Goal: Contribute content

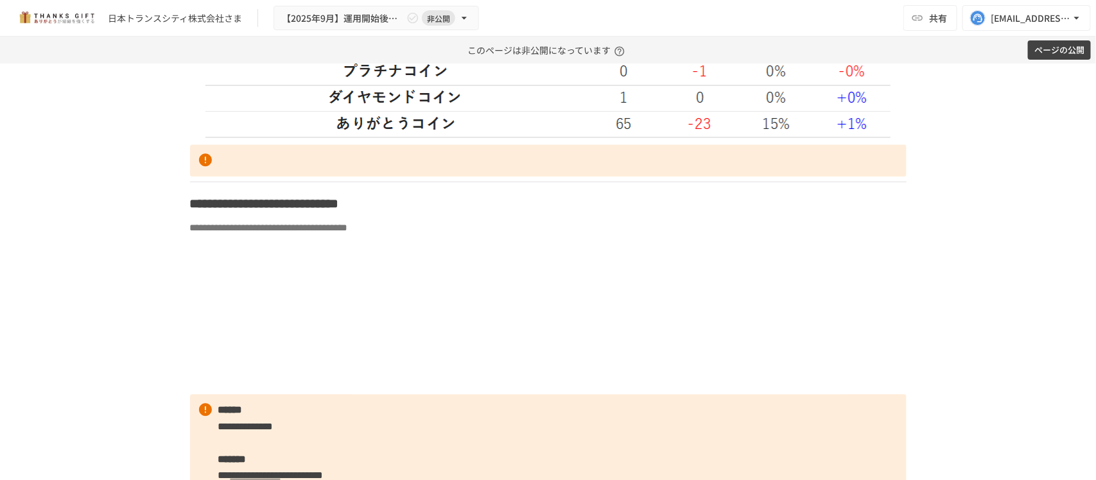
scroll to position [3531, 0]
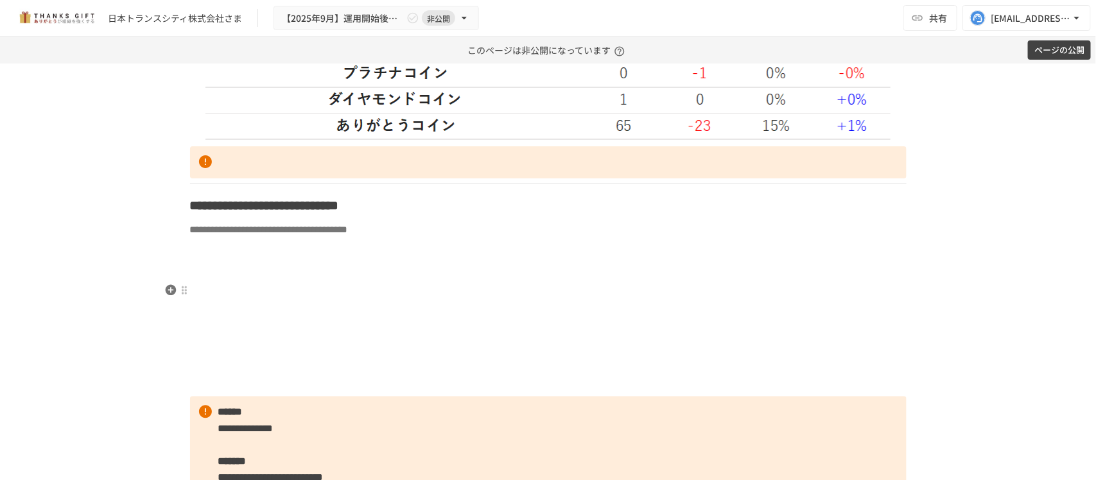
click at [333, 260] on p at bounding box center [548, 251] width 716 height 17
click at [168, 265] on icon "button" at bounding box center [170, 268] width 11 height 11
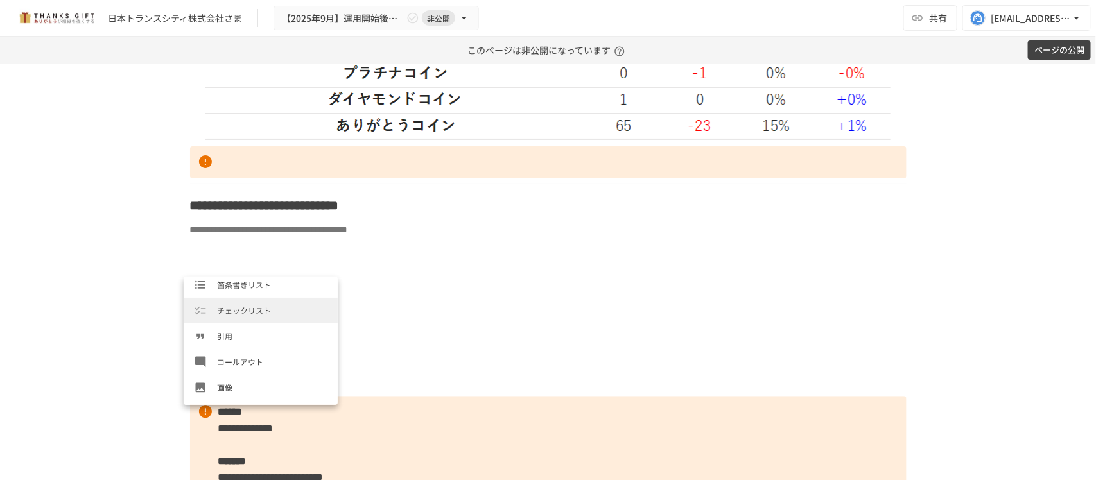
scroll to position [160, 0]
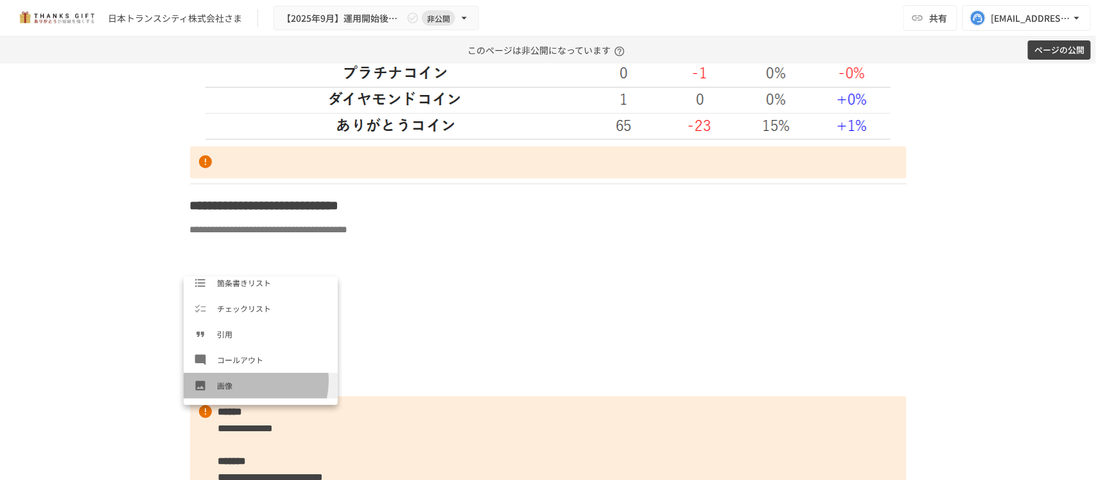
click at [245, 381] on span "画像" at bounding box center [272, 385] width 110 height 12
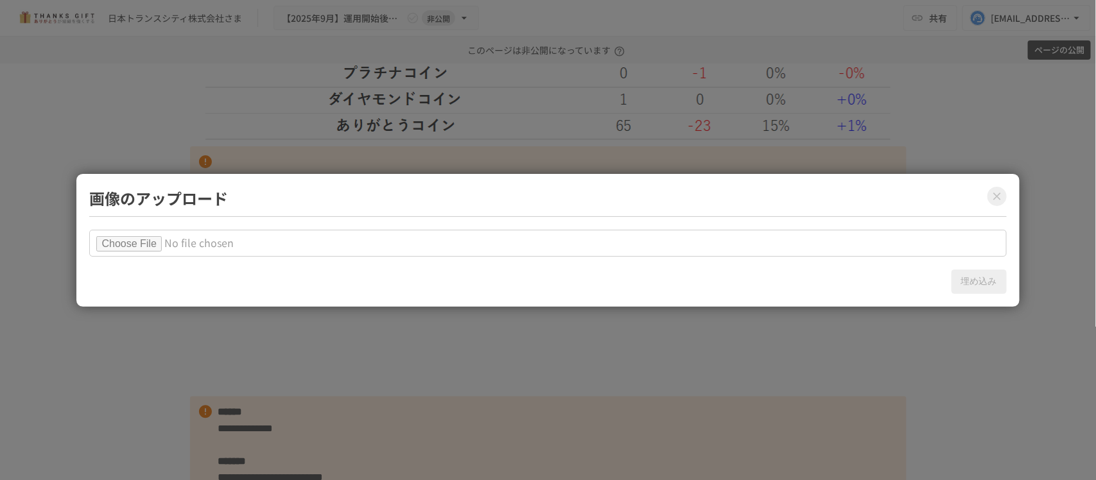
click at [152, 247] on input "file" at bounding box center [547, 243] width 917 height 27
type input "**********"
click at [964, 273] on button "埋め込み" at bounding box center [978, 282] width 55 height 24
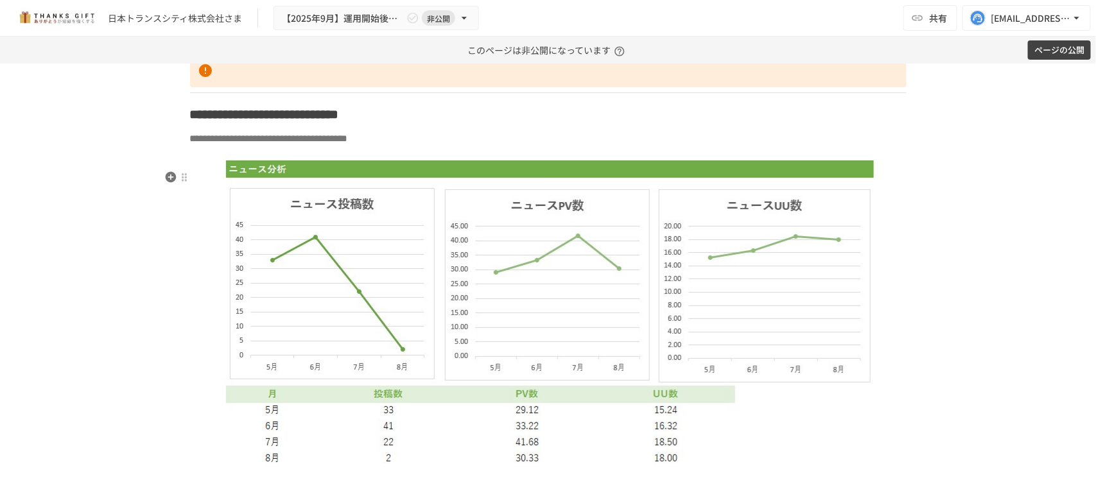
scroll to position [3852, 0]
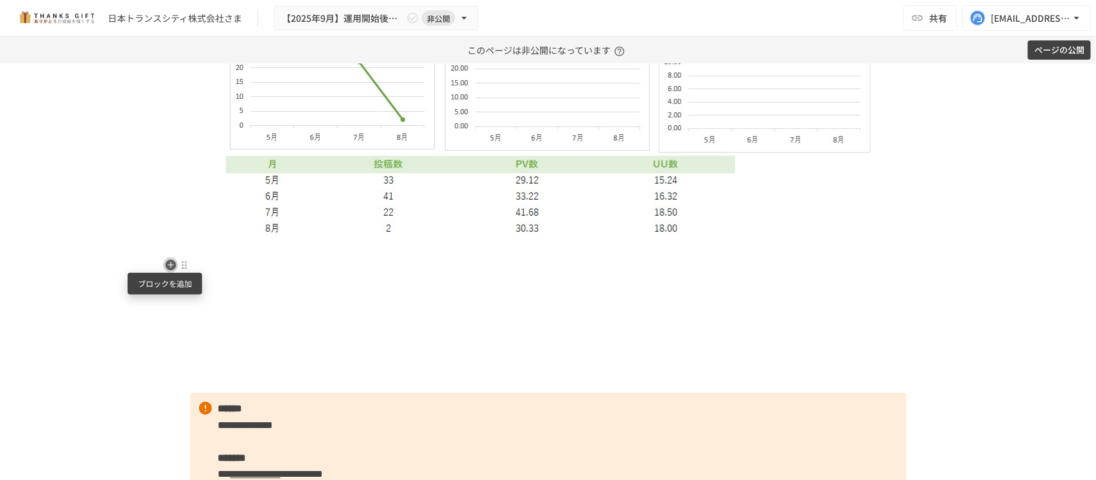
click at [167, 264] on icon "button" at bounding box center [170, 265] width 11 height 11
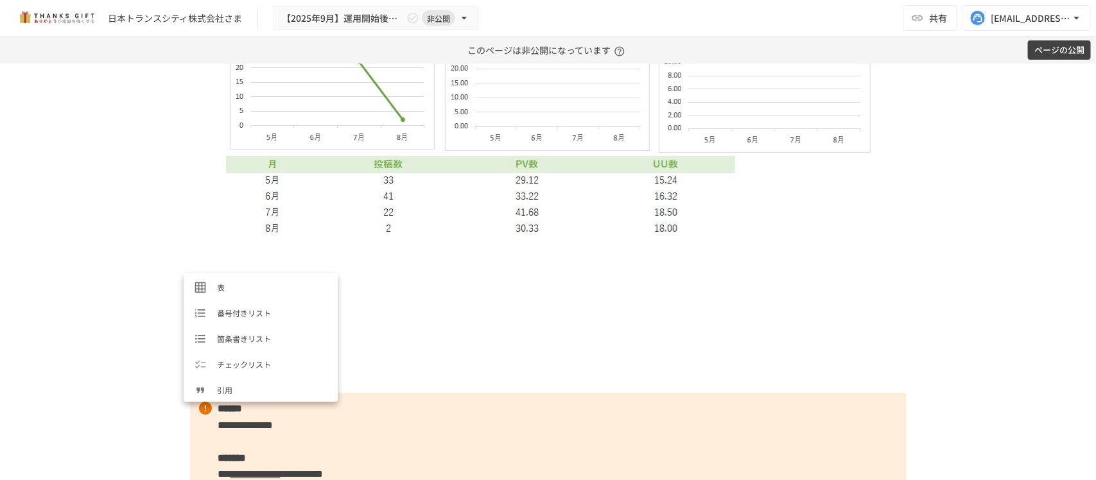
scroll to position [241, 0]
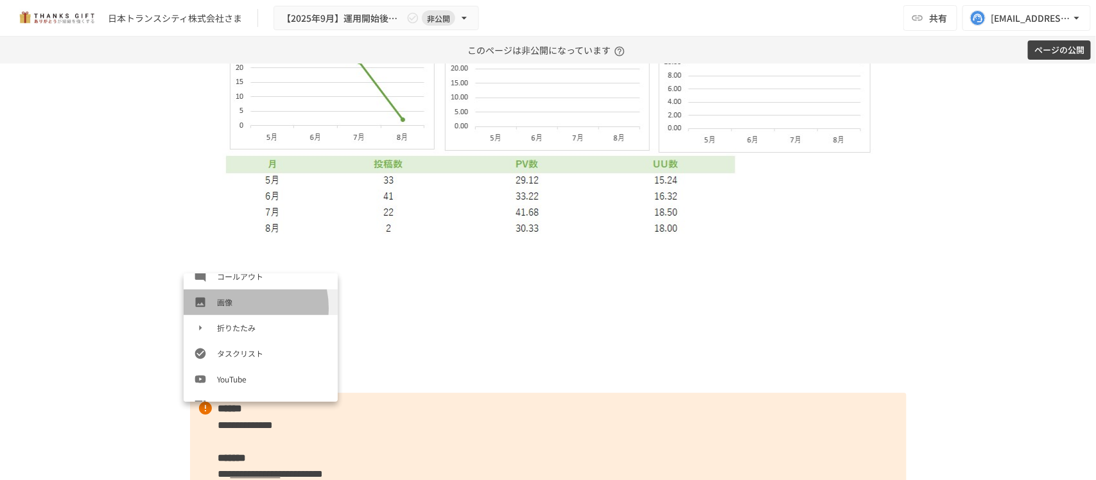
click at [236, 308] on span "画像" at bounding box center [272, 302] width 110 height 12
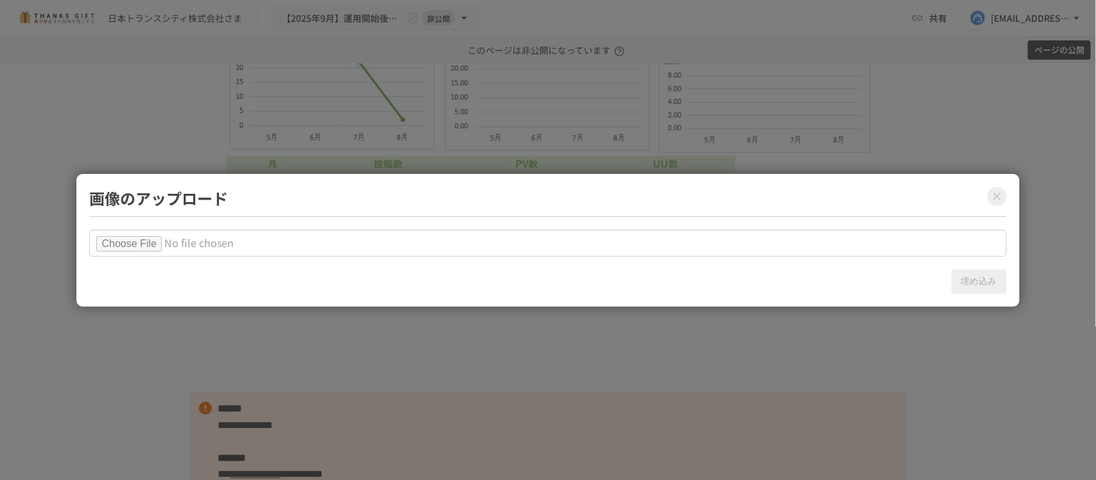
click at [165, 244] on input "file" at bounding box center [547, 243] width 917 height 27
type input "**********"
click at [968, 276] on button "埋め込み" at bounding box center [978, 282] width 55 height 24
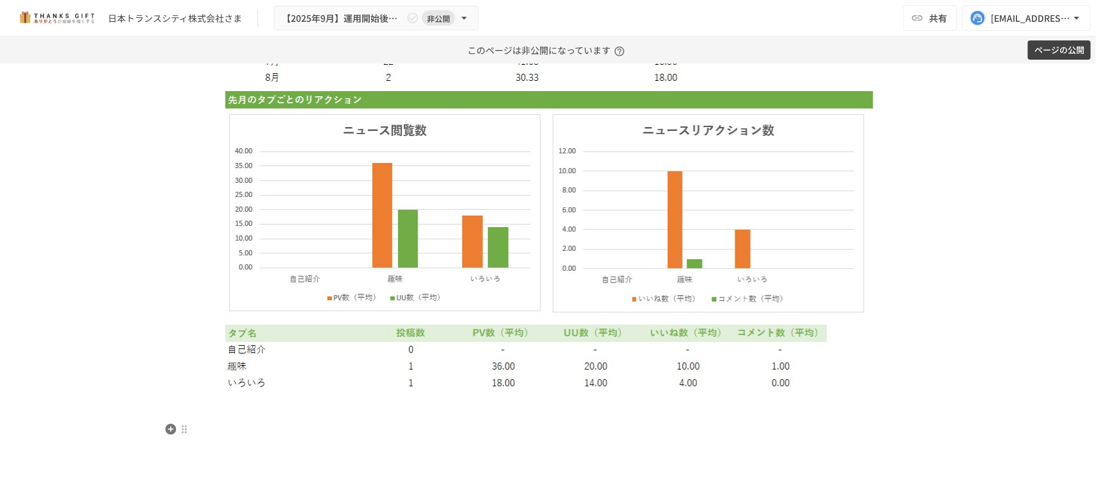
scroll to position [4253, 0]
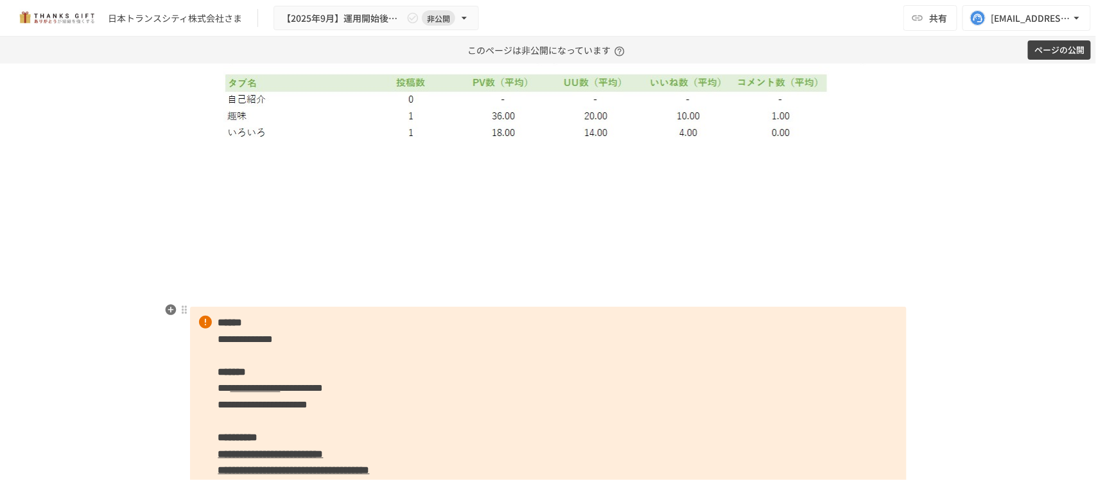
click at [336, 302] on p at bounding box center [548, 293] width 716 height 17
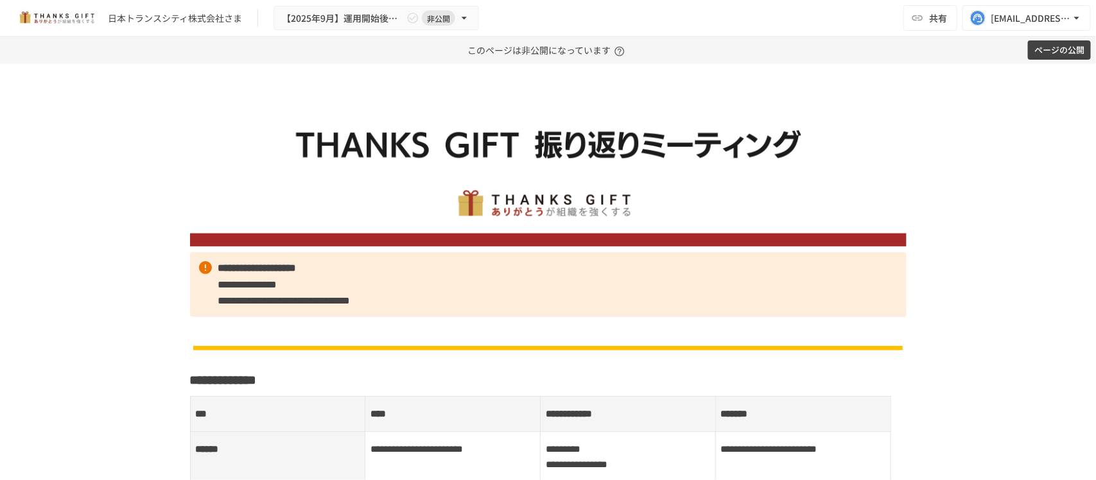
scroll to position [0, 0]
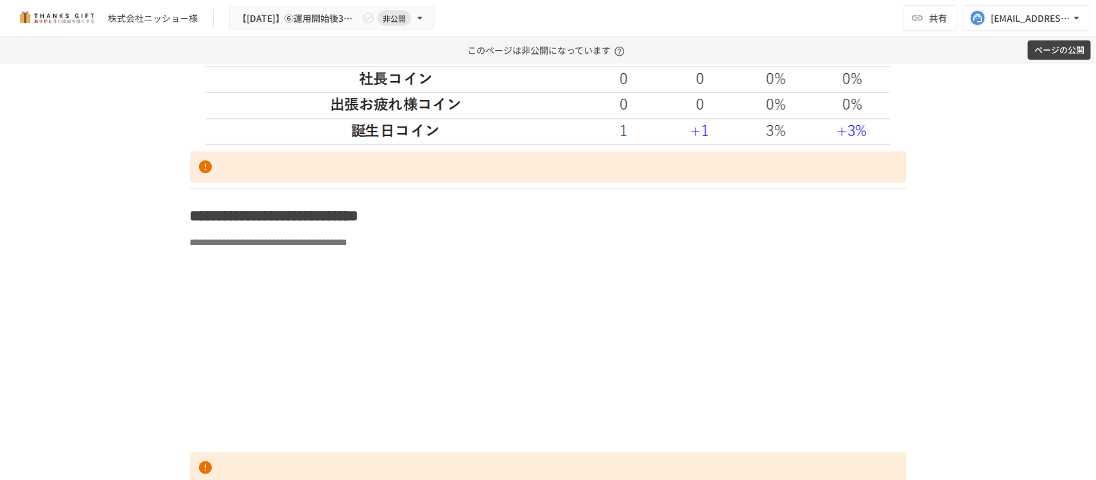
scroll to position [2809, 0]
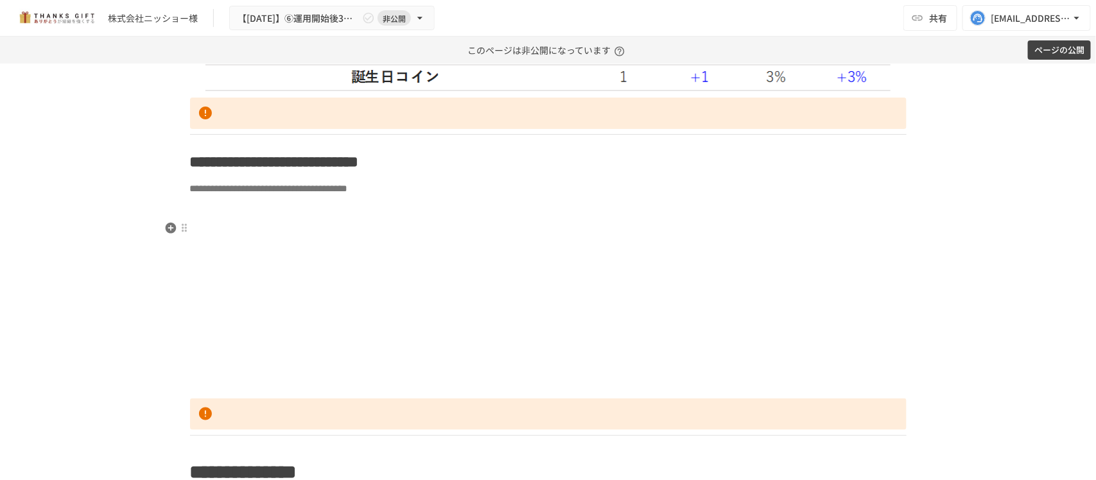
click at [227, 219] on p at bounding box center [548, 210] width 716 height 17
click at [168, 230] on icon "button" at bounding box center [170, 228] width 11 height 11
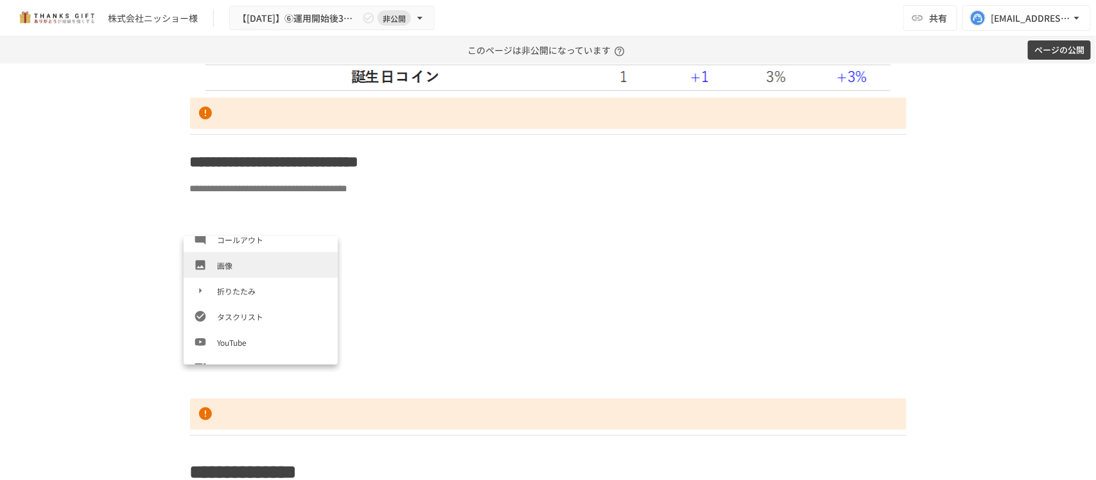
click at [239, 266] on span "画像" at bounding box center [272, 265] width 110 height 12
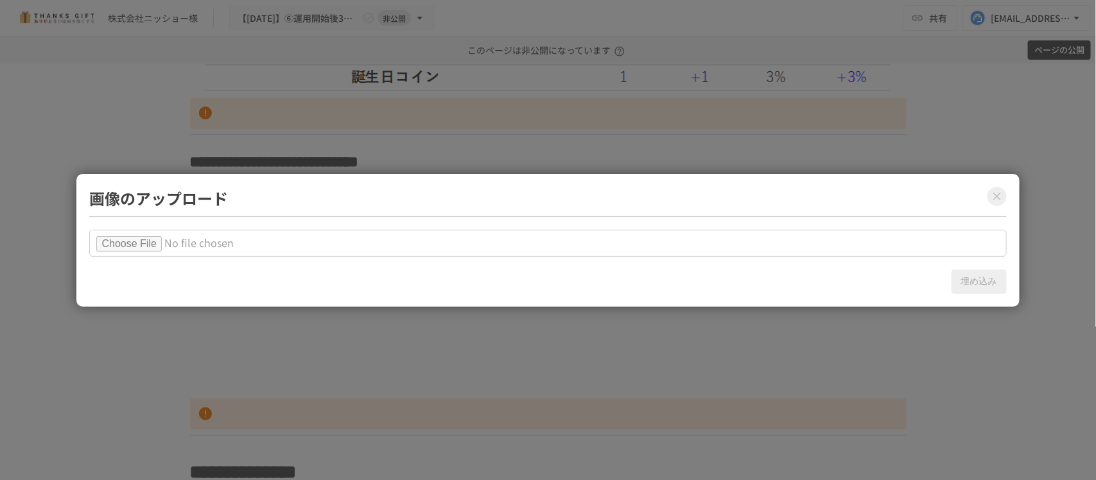
click at [151, 236] on input "file" at bounding box center [547, 243] width 917 height 27
type input "**********"
click at [983, 289] on button "埋め込み" at bounding box center [978, 282] width 55 height 24
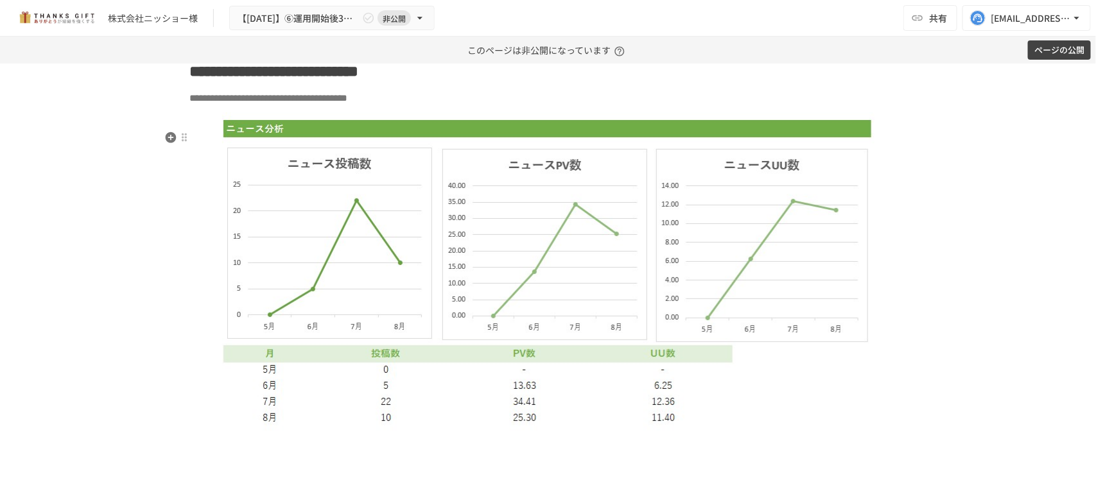
scroll to position [3049, 0]
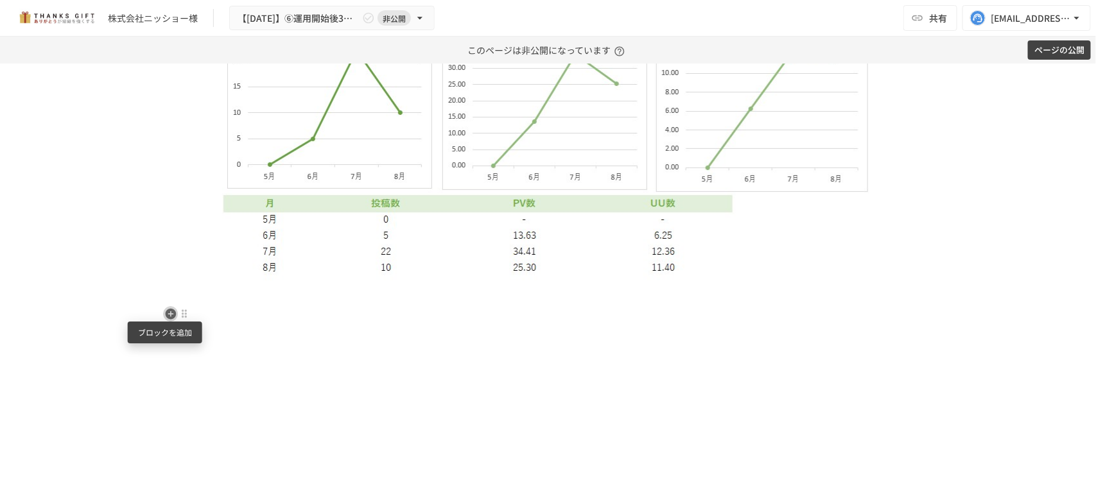
click at [170, 310] on icon "button" at bounding box center [170, 314] width 13 height 13
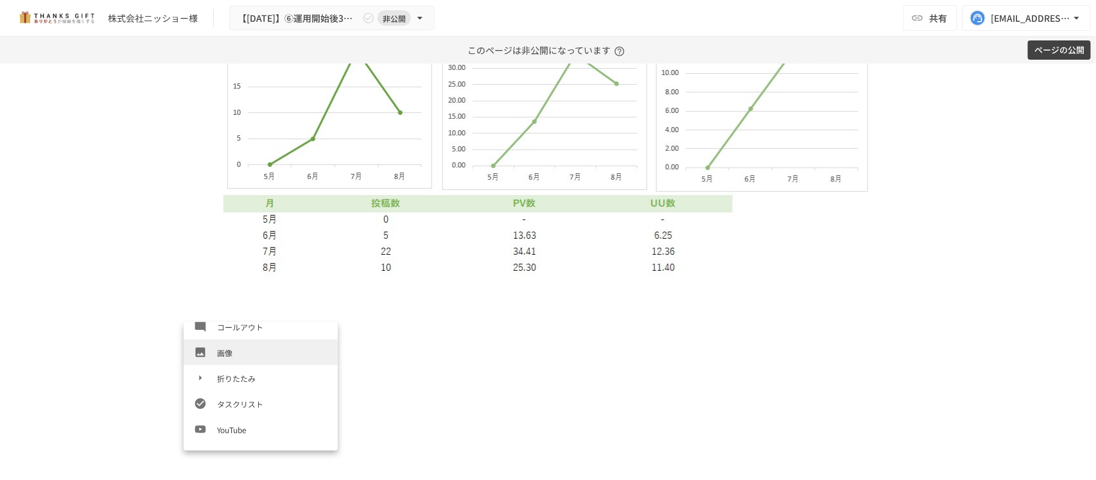
scroll to position [241, 0]
click at [230, 349] on span "画像" at bounding box center [272, 351] width 110 height 12
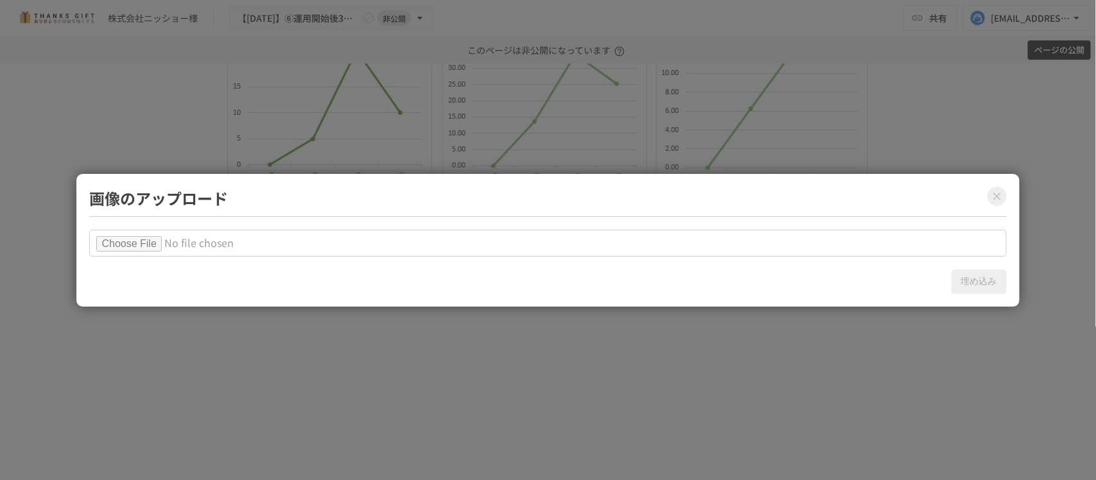
click at [153, 238] on input "file" at bounding box center [547, 243] width 917 height 27
type input "**********"
click at [967, 279] on button "埋め込み" at bounding box center [978, 282] width 55 height 24
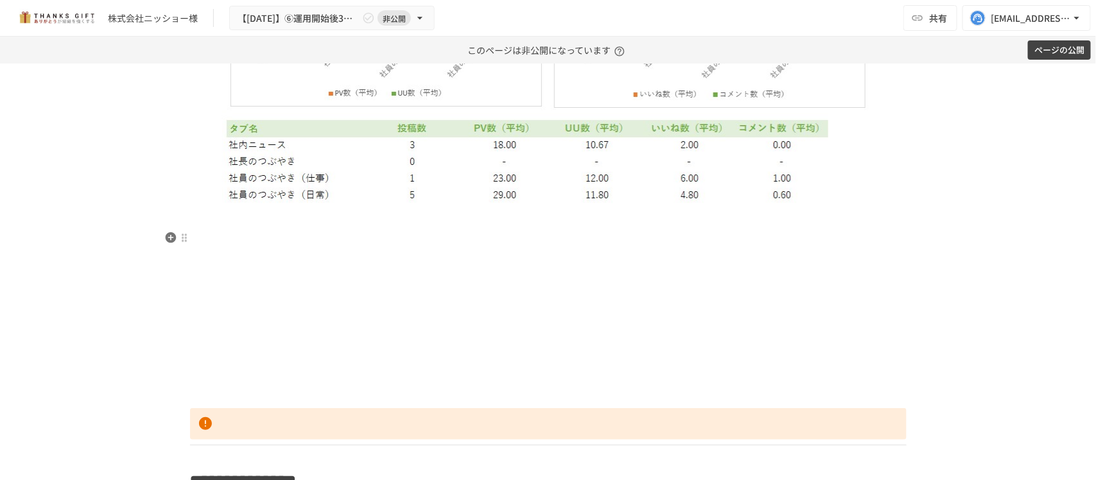
scroll to position [3611, 0]
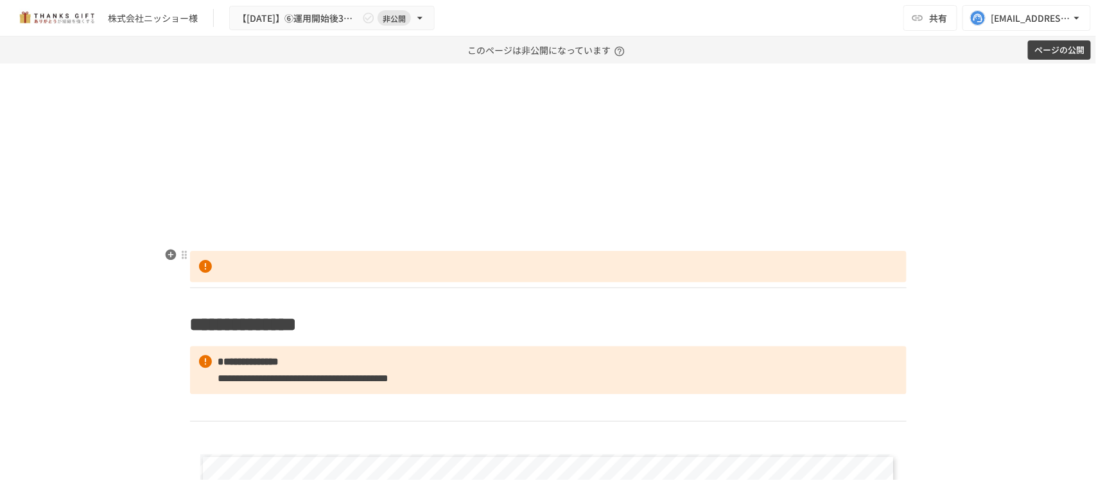
click at [534, 246] on p at bounding box center [548, 237] width 716 height 17
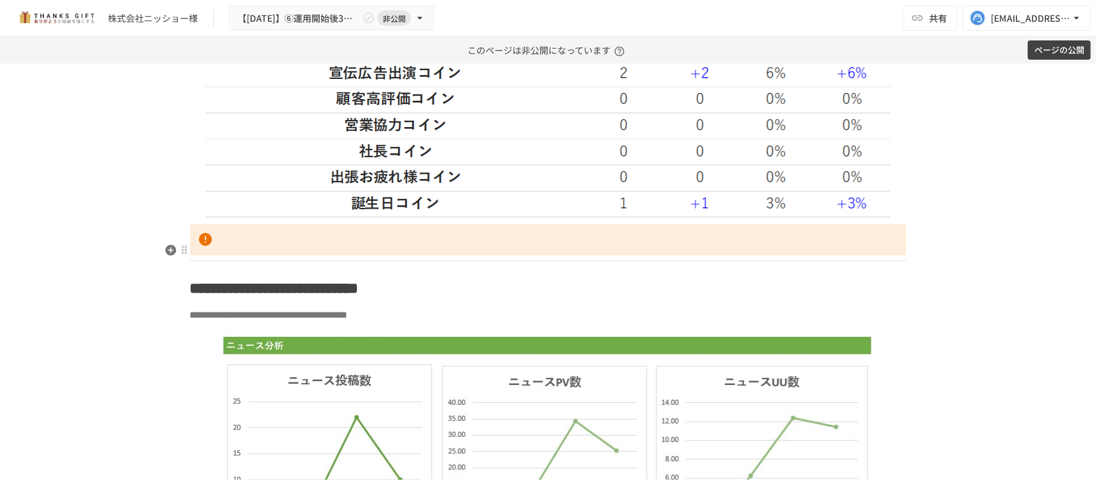
scroll to position [2648, 0]
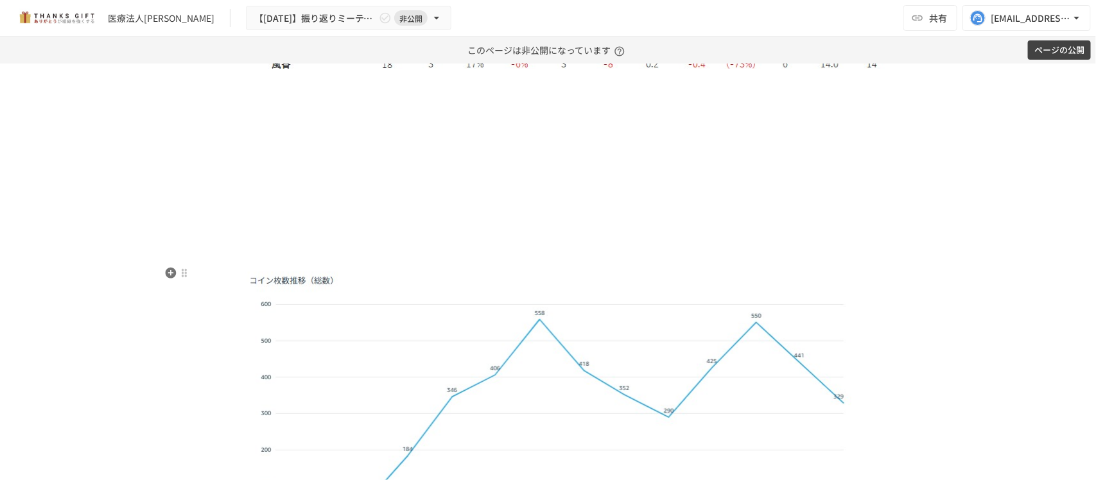
scroll to position [1846, 0]
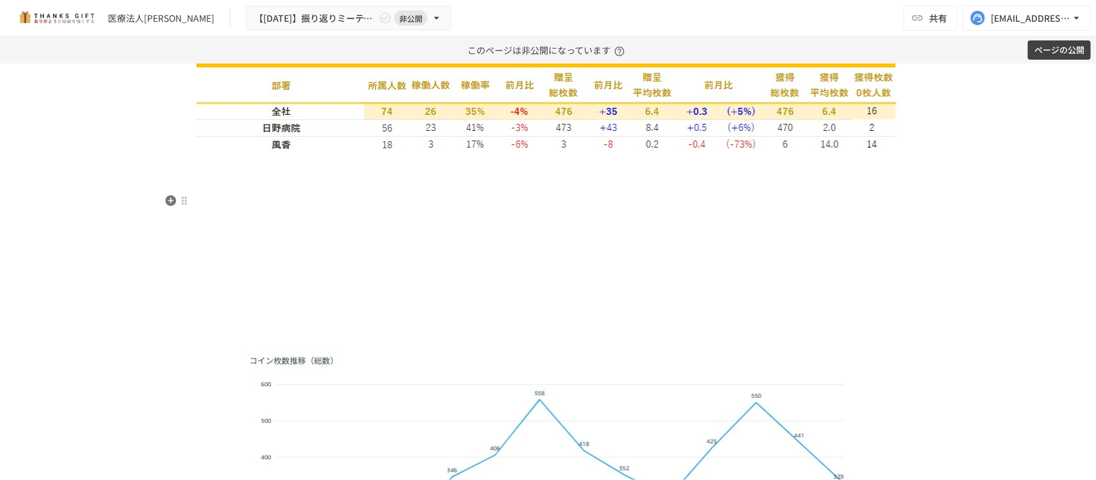
click at [284, 193] on p at bounding box center [548, 185] width 716 height 17
click at [168, 198] on icon "button" at bounding box center [170, 200] width 11 height 11
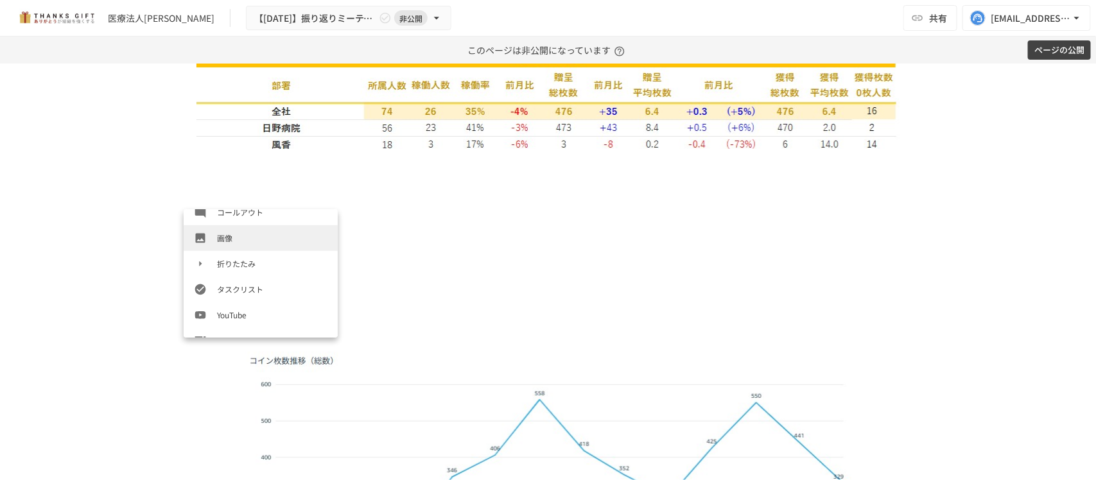
click at [239, 236] on span "画像" at bounding box center [272, 238] width 110 height 12
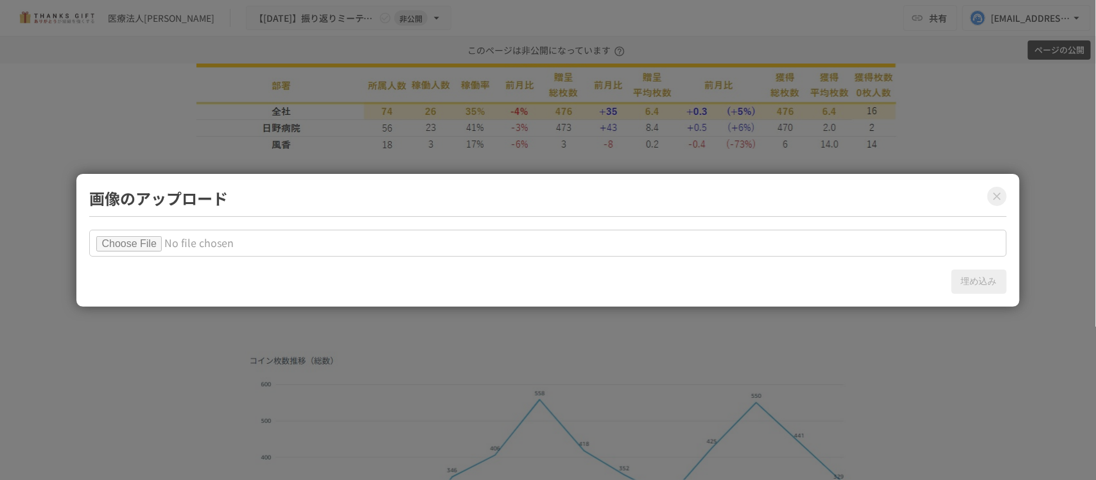
click at [172, 239] on input "file" at bounding box center [547, 243] width 917 height 27
type input "**********"
click at [987, 286] on button "埋め込み" at bounding box center [978, 282] width 55 height 24
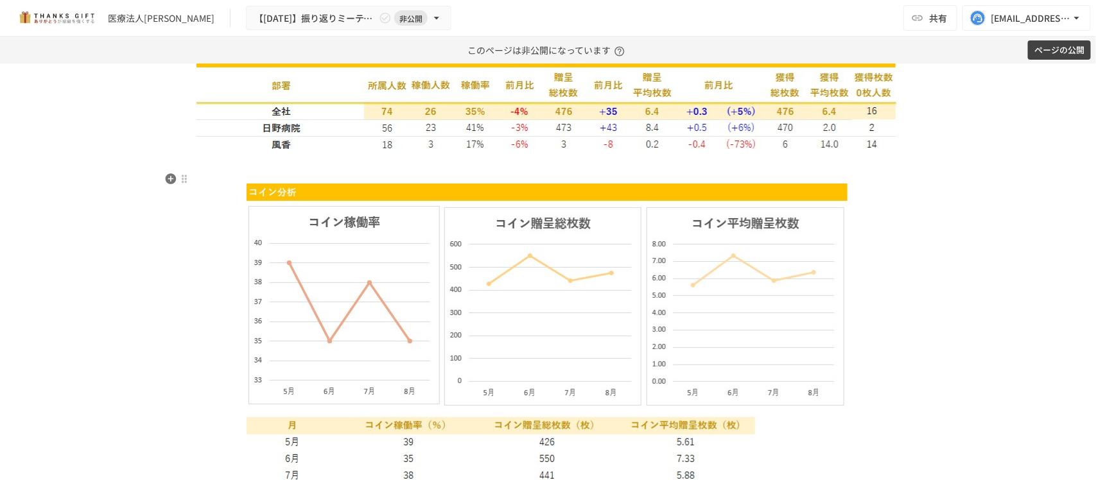
click at [556, 171] on p at bounding box center [548, 163] width 716 height 17
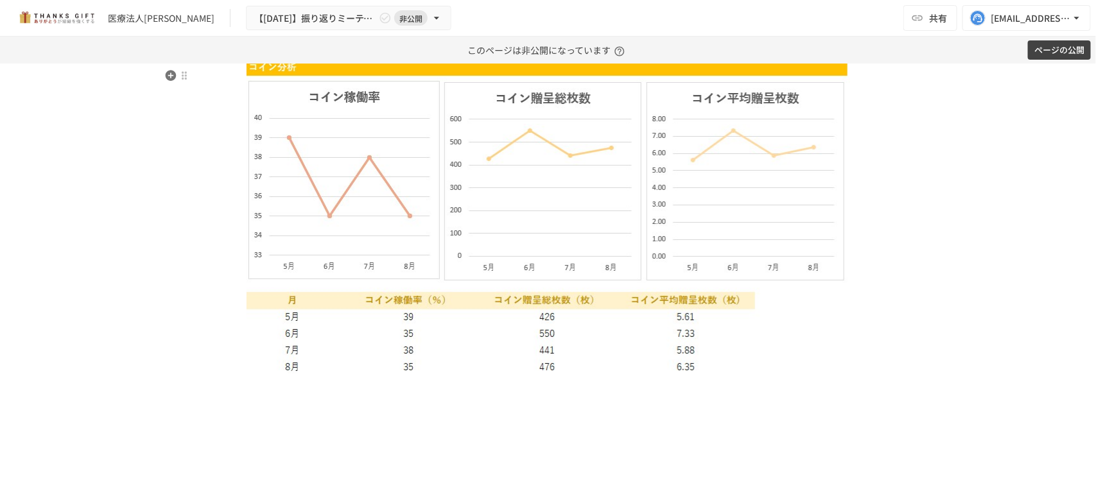
scroll to position [2086, 0]
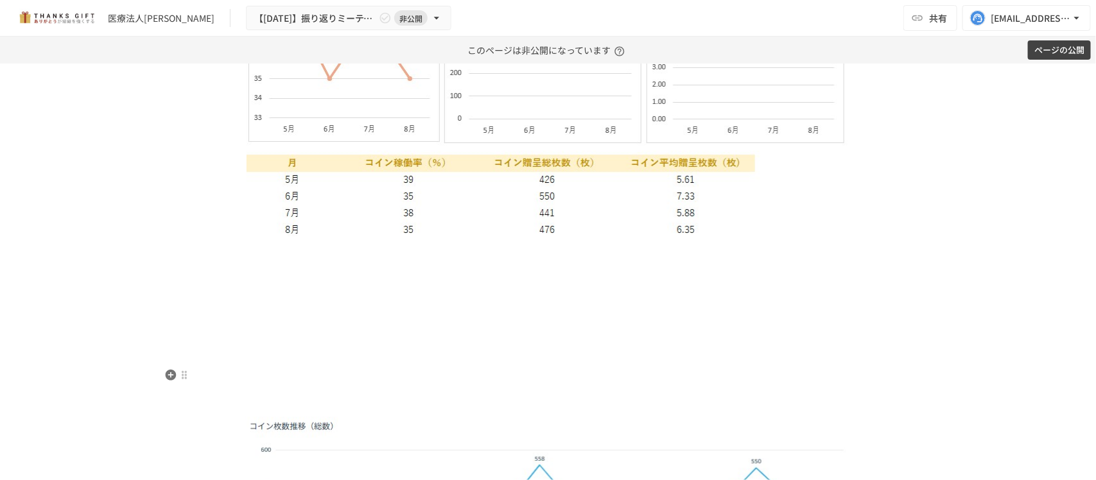
click at [435, 368] on p at bounding box center [548, 359] width 716 height 17
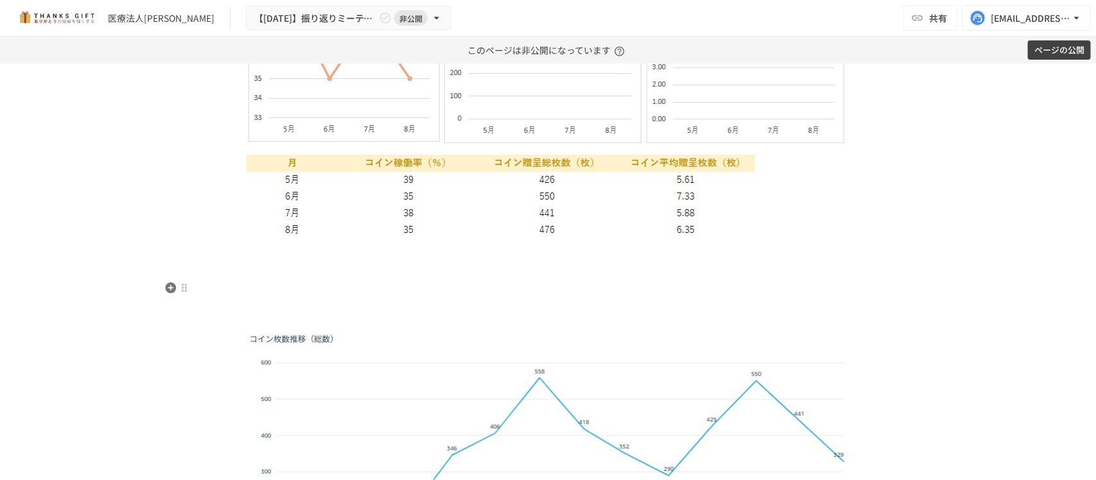
click at [432, 281] on p at bounding box center [548, 272] width 716 height 17
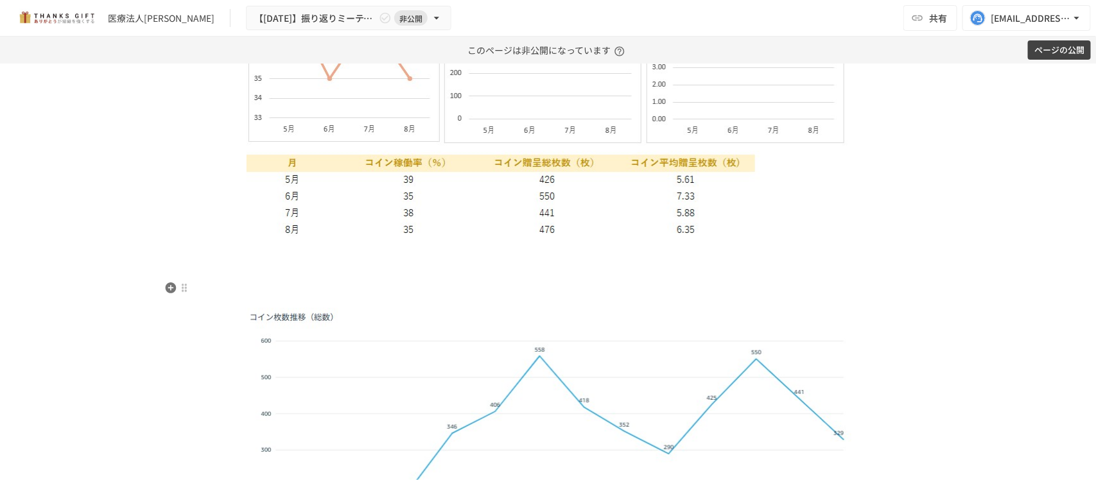
click at [432, 281] on p at bounding box center [548, 272] width 716 height 17
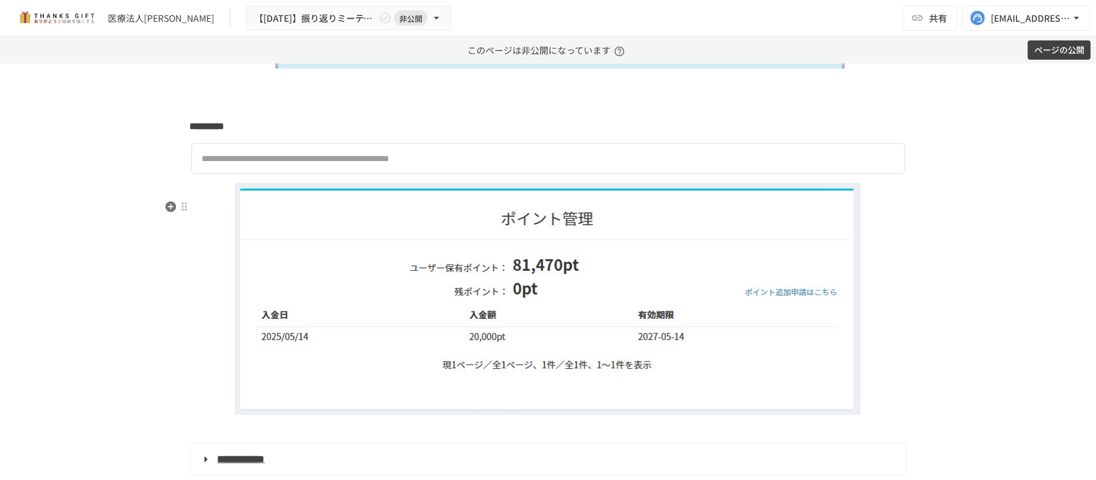
scroll to position [2568, 0]
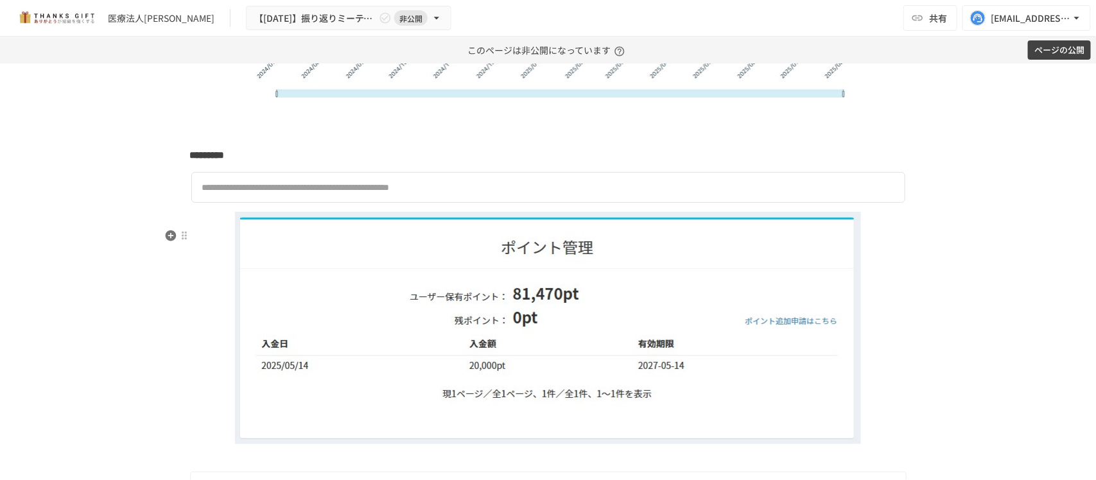
click at [428, 309] on img at bounding box center [548, 328] width 626 height 232
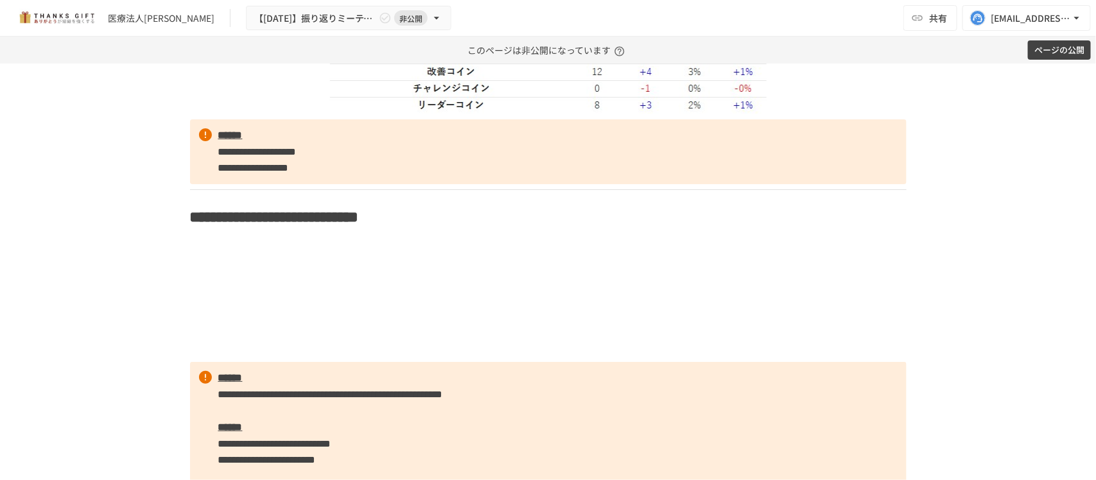
scroll to position [3691, 0]
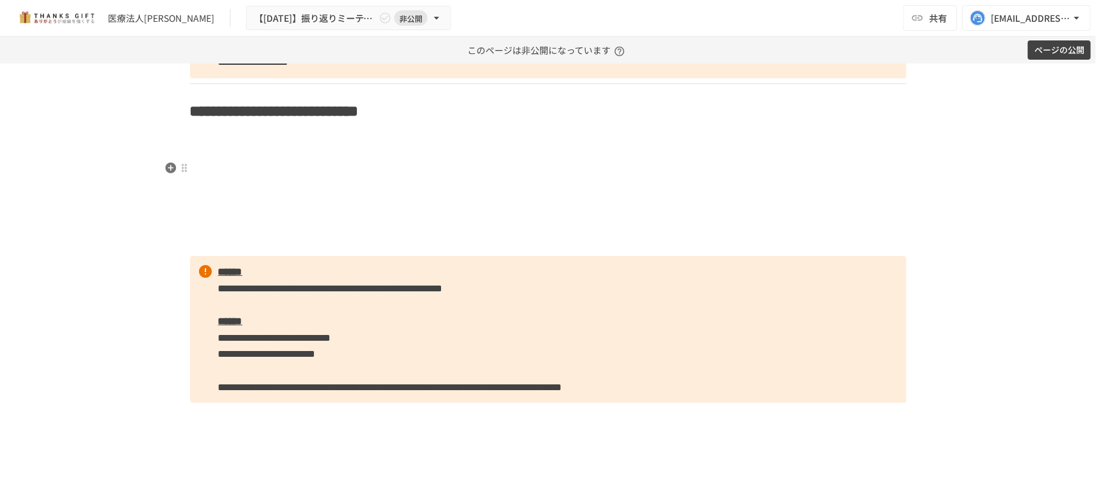
click at [248, 155] on h2 at bounding box center [548, 151] width 716 height 26
click at [169, 165] on icon "button" at bounding box center [170, 168] width 13 height 13
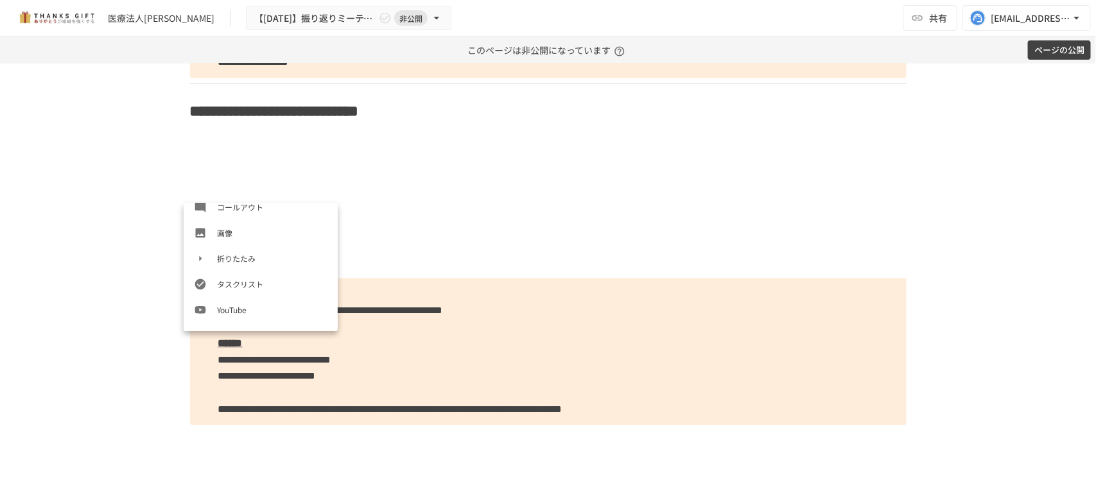
scroll to position [241, 0]
click at [245, 235] on span "画像" at bounding box center [272, 231] width 110 height 12
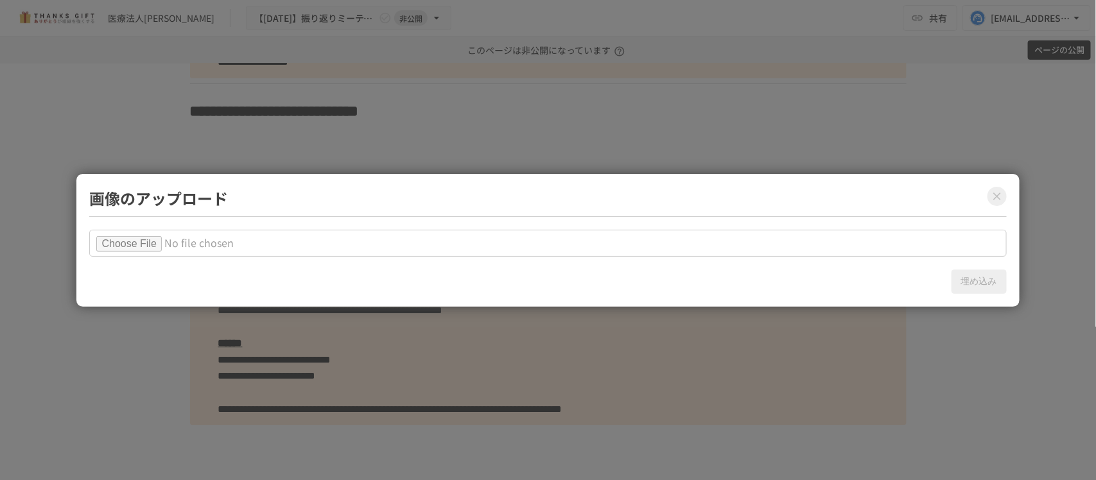
click at [146, 239] on input "file" at bounding box center [547, 243] width 917 height 27
type input "**********"
click at [977, 278] on button "埋め込み" at bounding box center [978, 282] width 55 height 24
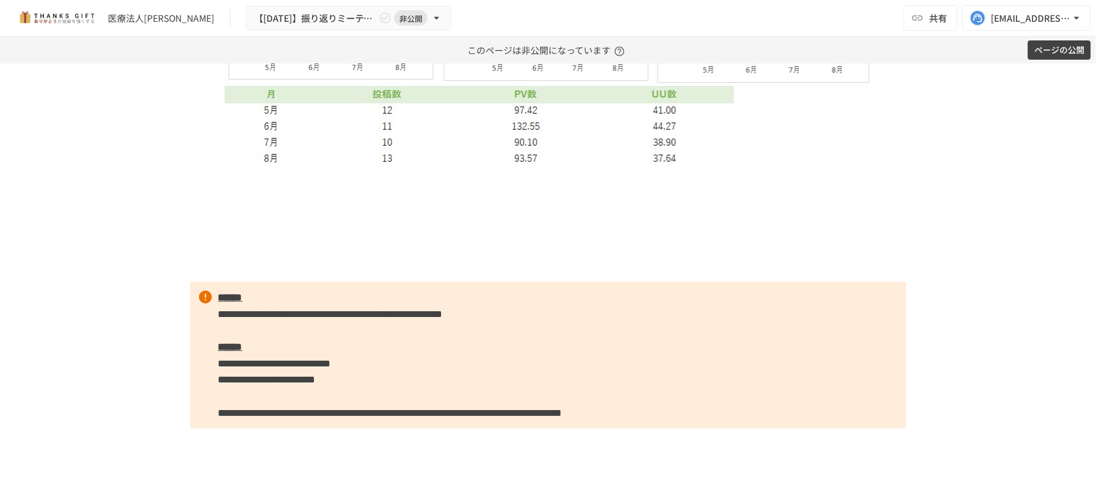
scroll to position [4012, 0]
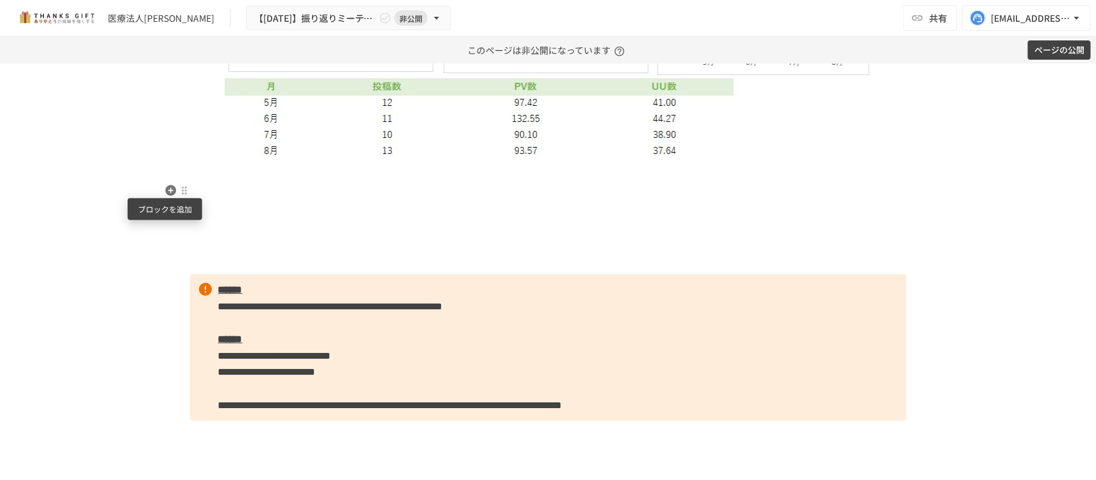
click at [168, 187] on icon "button" at bounding box center [170, 190] width 11 height 11
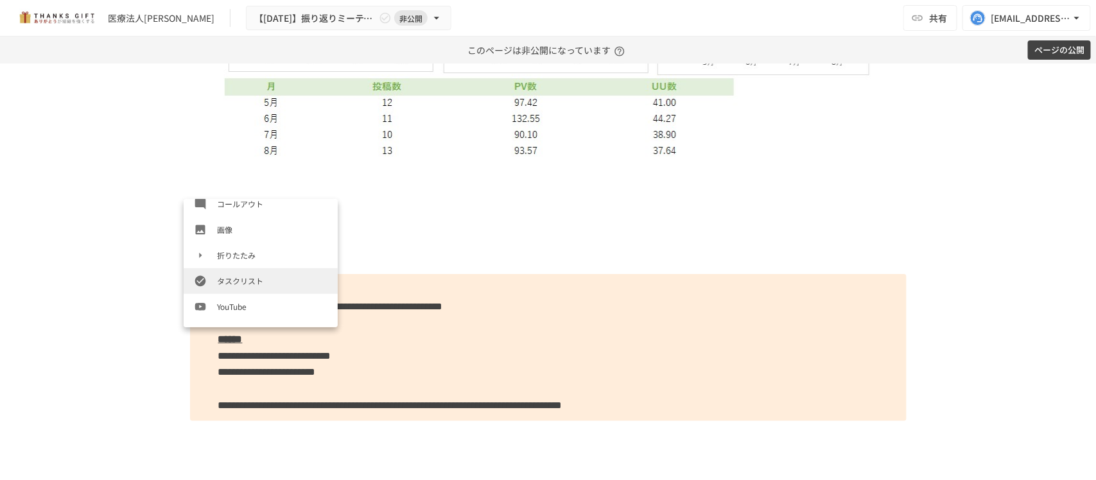
scroll to position [241, 0]
click at [229, 225] on span "画像" at bounding box center [272, 227] width 110 height 12
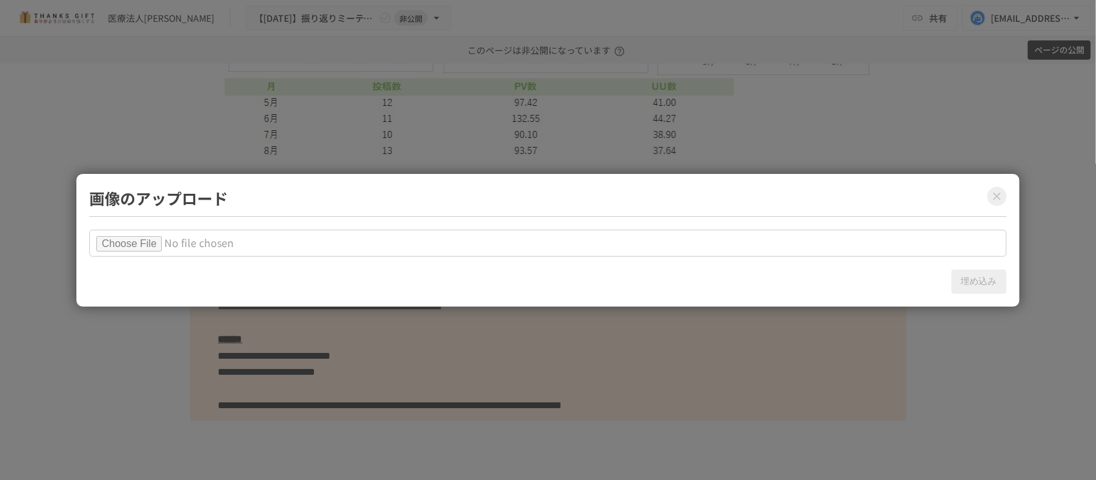
click at [124, 241] on input "file" at bounding box center [547, 243] width 917 height 27
type input "**********"
click at [960, 286] on button "埋め込み" at bounding box center [978, 282] width 55 height 24
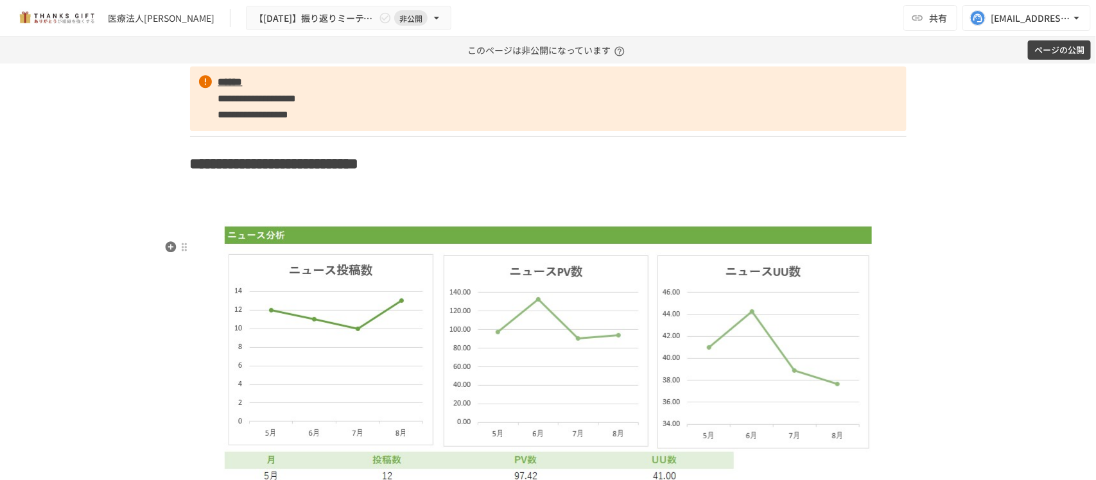
scroll to position [3611, 0]
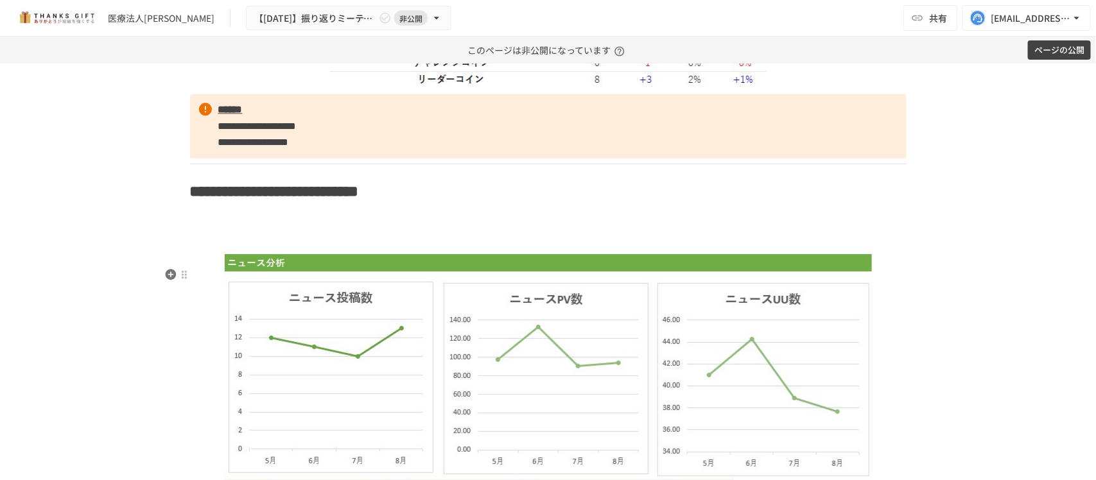
click at [410, 236] on h2 at bounding box center [548, 231] width 716 height 26
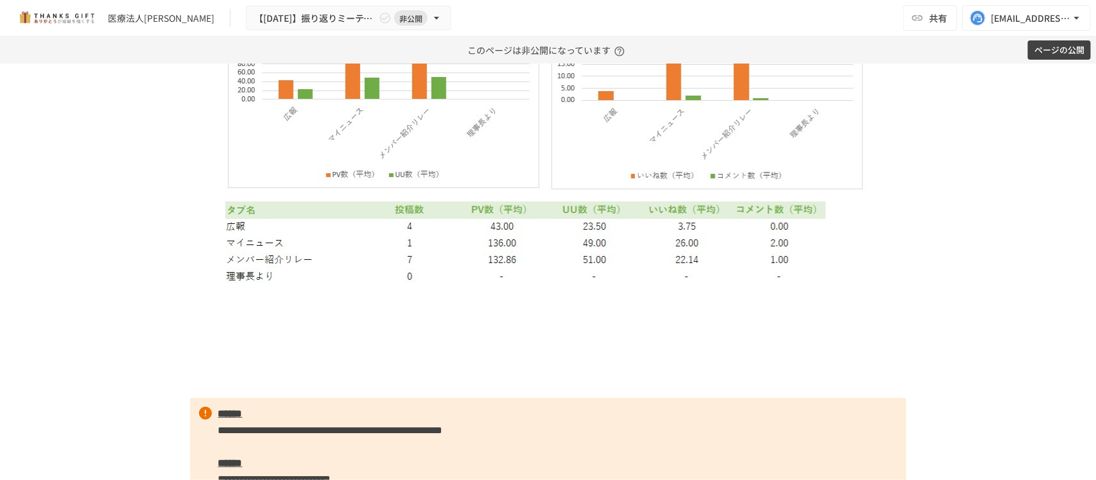
scroll to position [4333, 0]
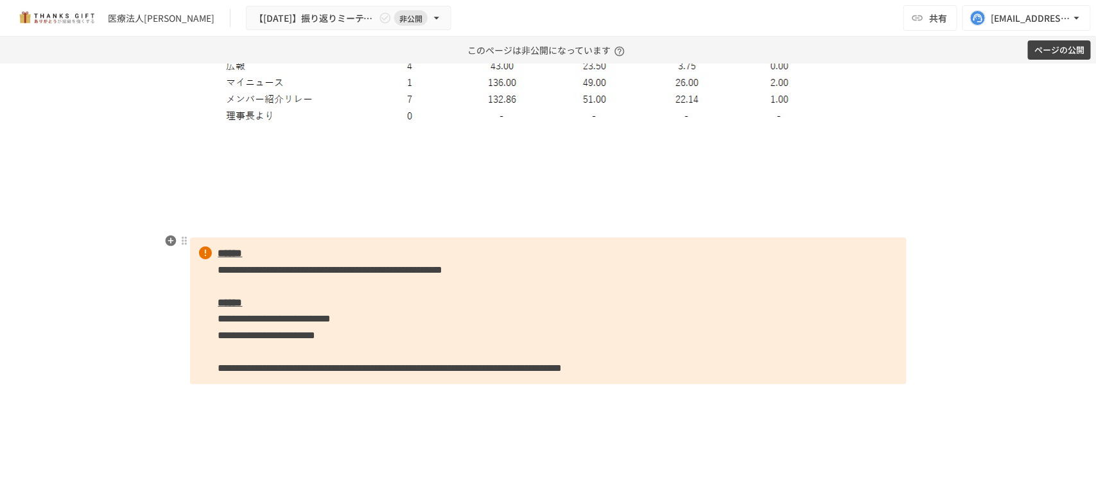
click at [431, 232] on p at bounding box center [548, 224] width 716 height 17
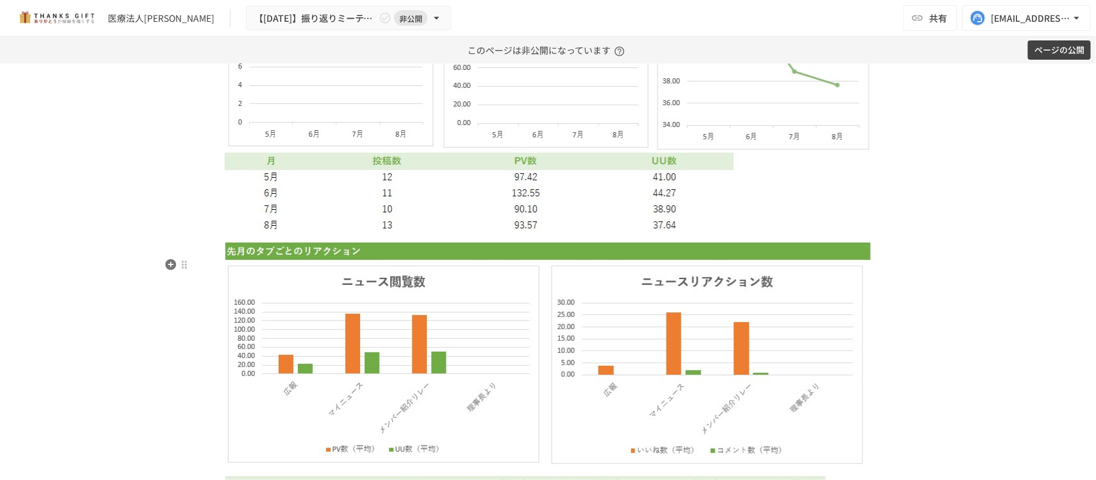
scroll to position [3852, 0]
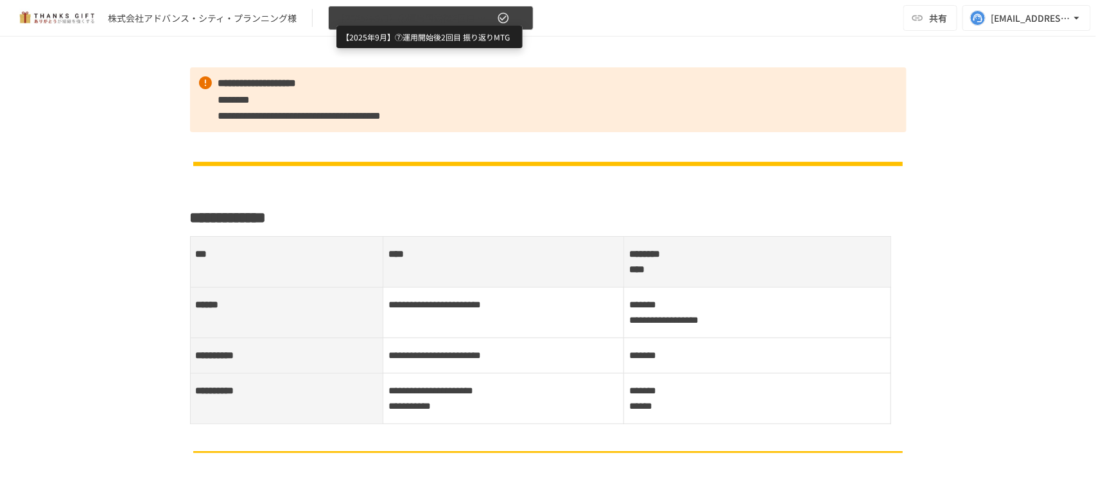
click at [374, 20] on span "【2025年9月】⑦運用開始後2回目 振り返りMTG" at bounding box center [415, 18] width 158 height 16
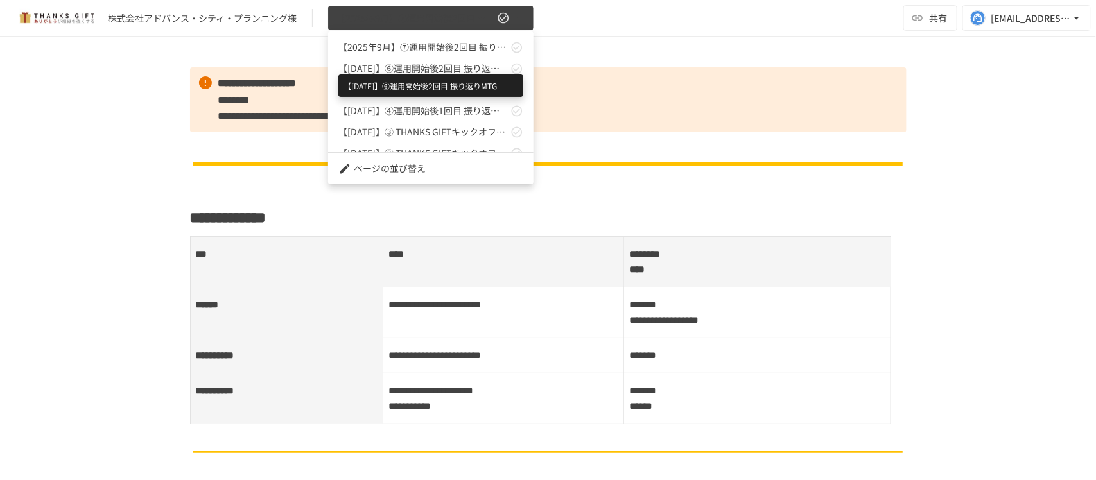
scroll to position [56, 0]
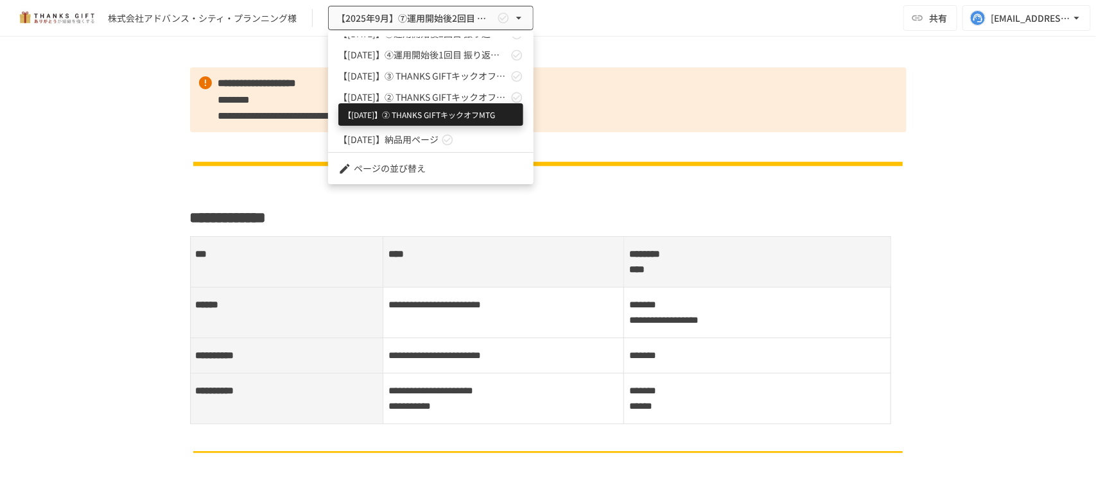
click at [406, 93] on span "【2025年5月】② THANKS GIFTキックオフMTG" at bounding box center [422, 97] width 169 height 13
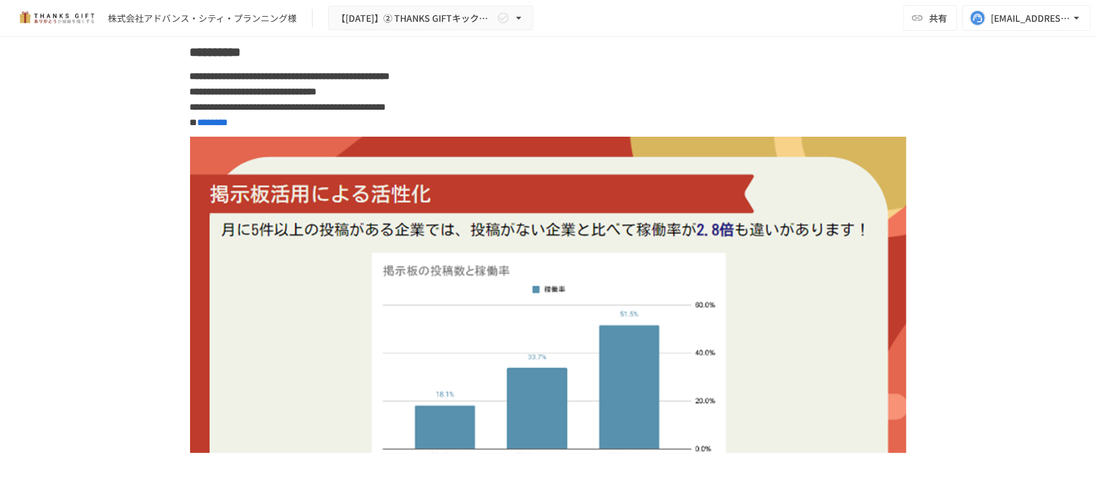
scroll to position [2942, 0]
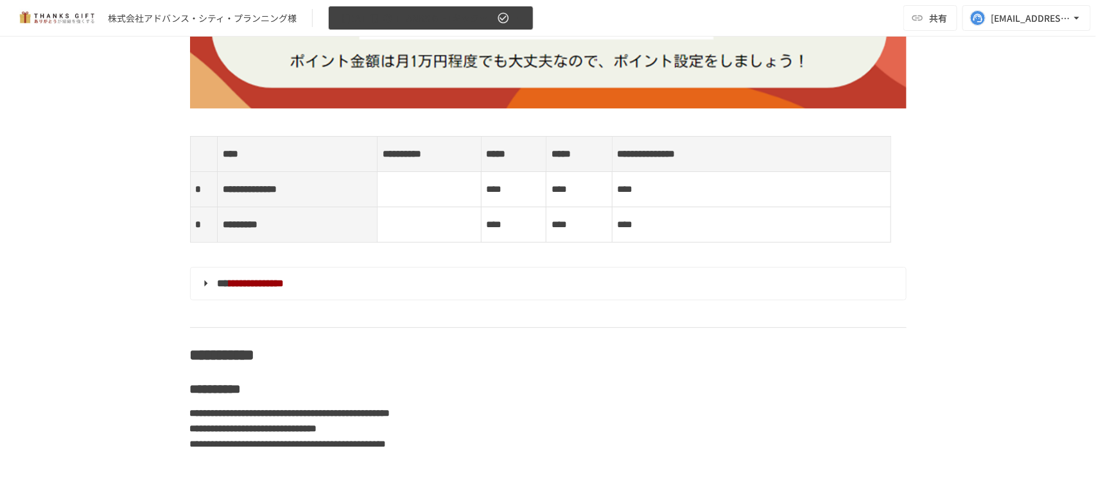
click at [408, 21] on span "【2025年5月】② THANKS GIFTキックオフMTG" at bounding box center [415, 18] width 158 height 16
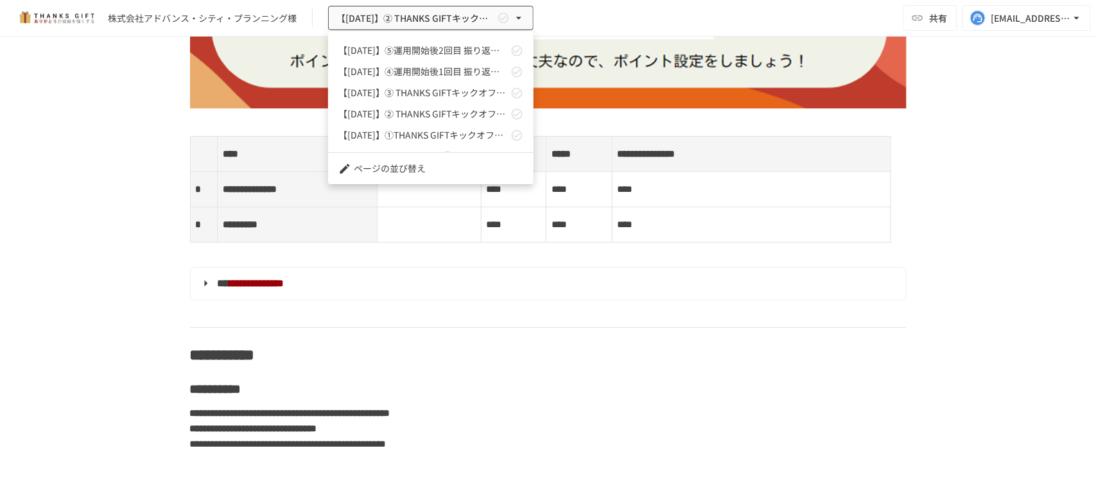
scroll to position [56, 0]
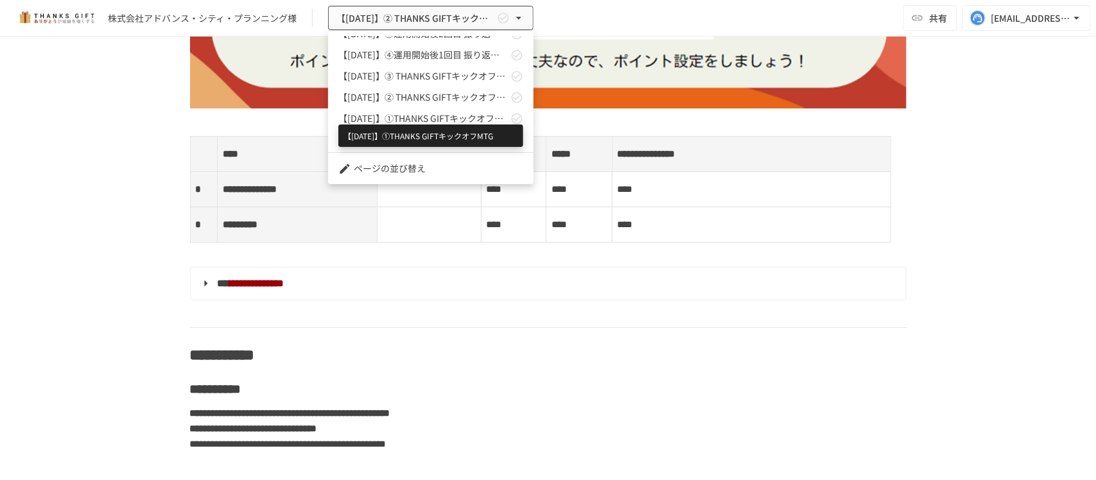
click at [408, 121] on span "【2025年4月】①THANKS GIFTキックオフMTG" at bounding box center [422, 118] width 169 height 13
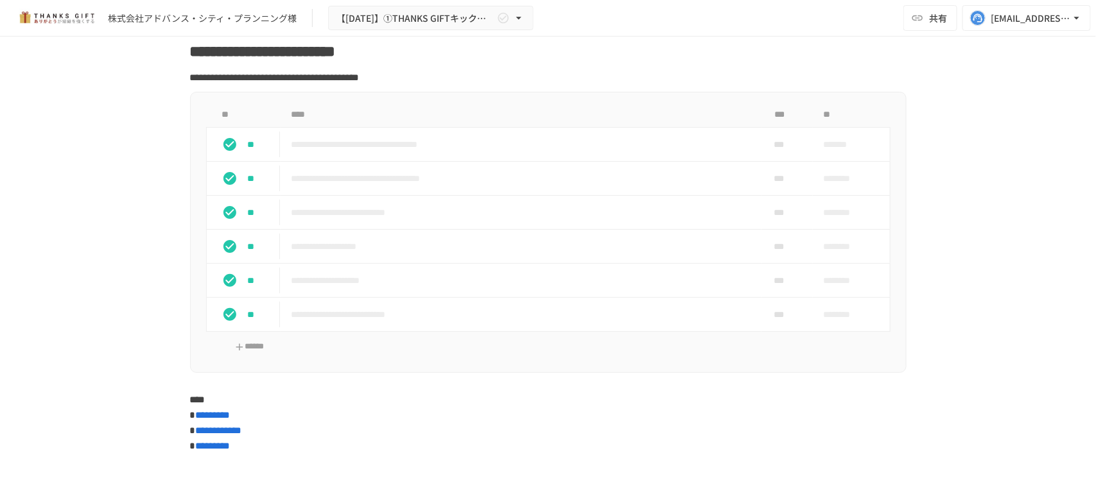
scroll to position [4514, 0]
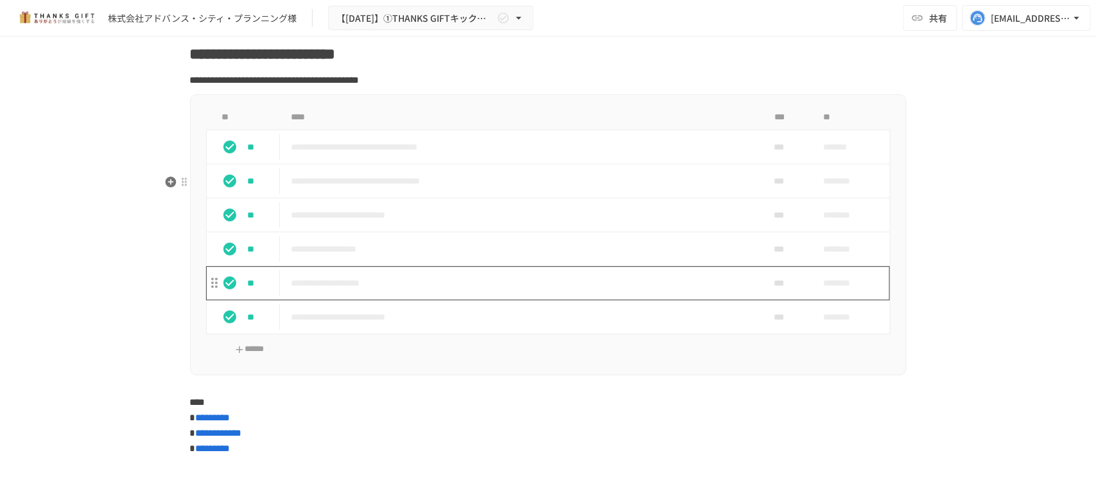
click at [388, 291] on p "**********" at bounding box center [521, 283] width 460 height 16
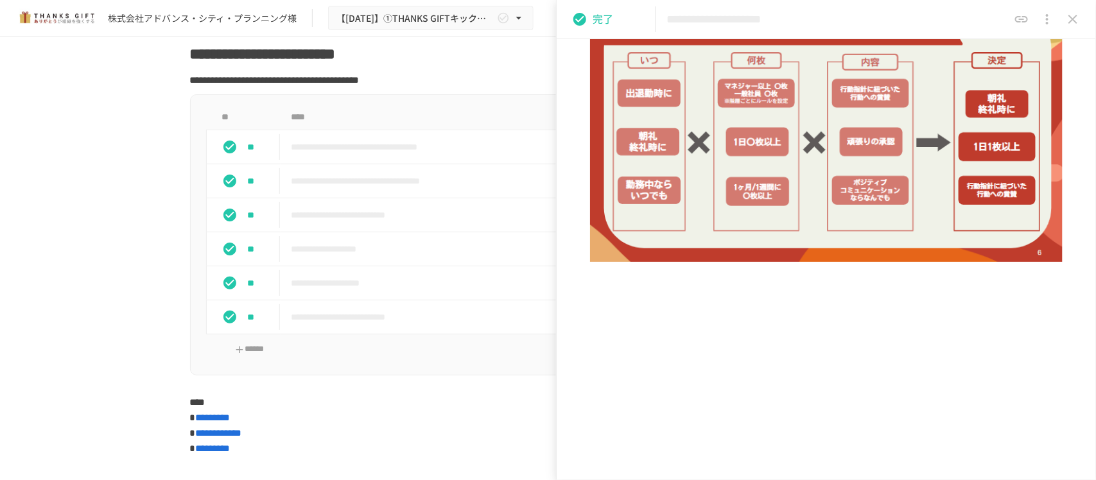
scroll to position [912, 0]
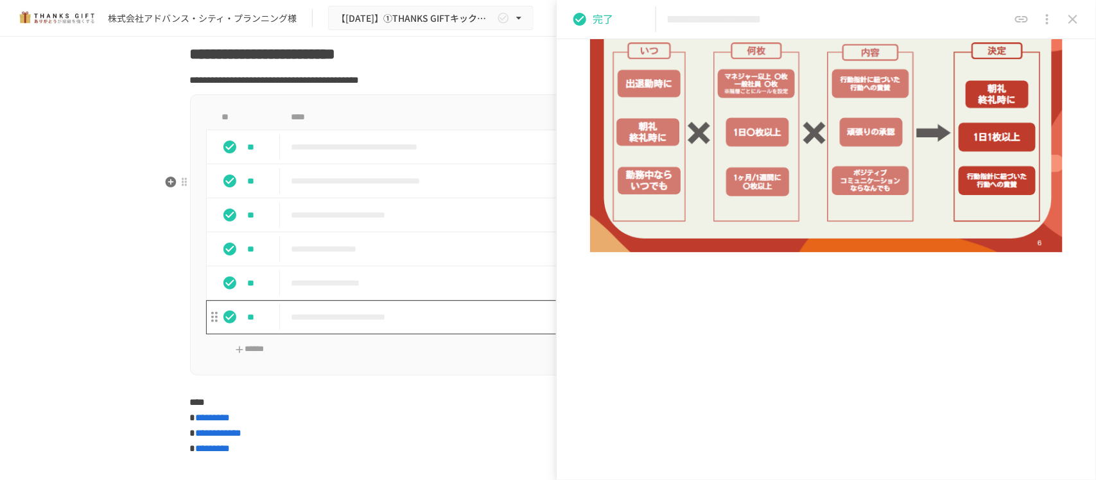
click at [390, 325] on p "**********" at bounding box center [521, 317] width 460 height 16
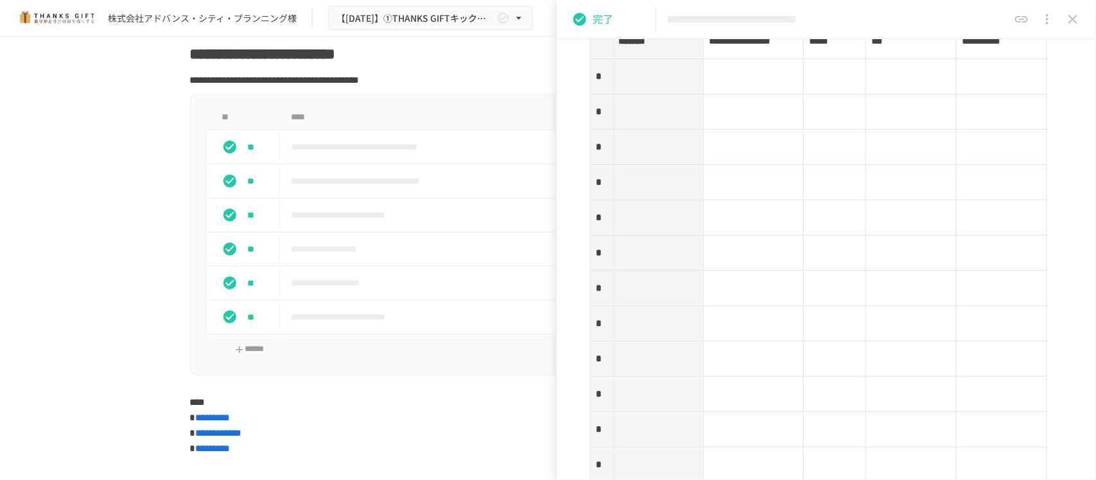
scroll to position [2167, 0]
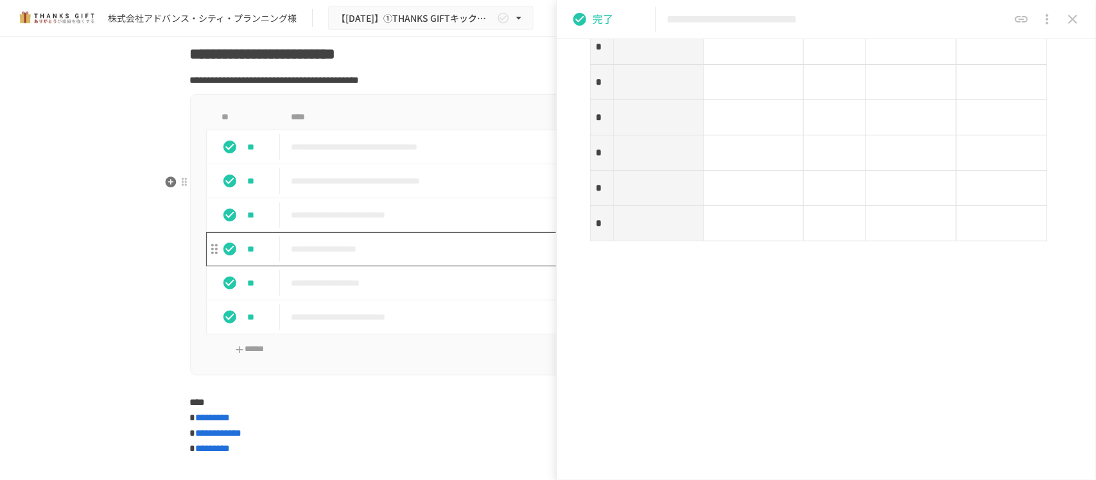
click at [352, 257] on p "**********" at bounding box center [521, 249] width 460 height 16
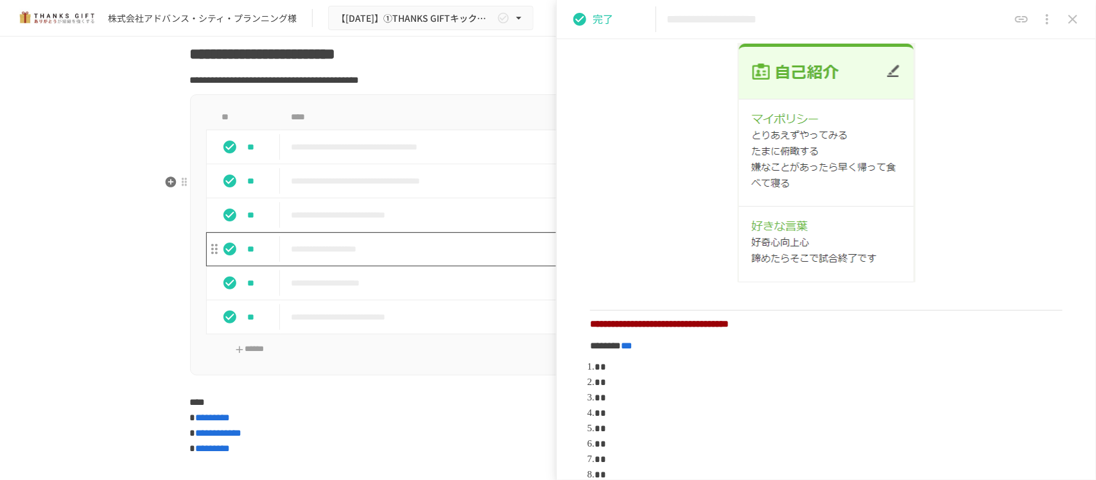
scroll to position [535, 0]
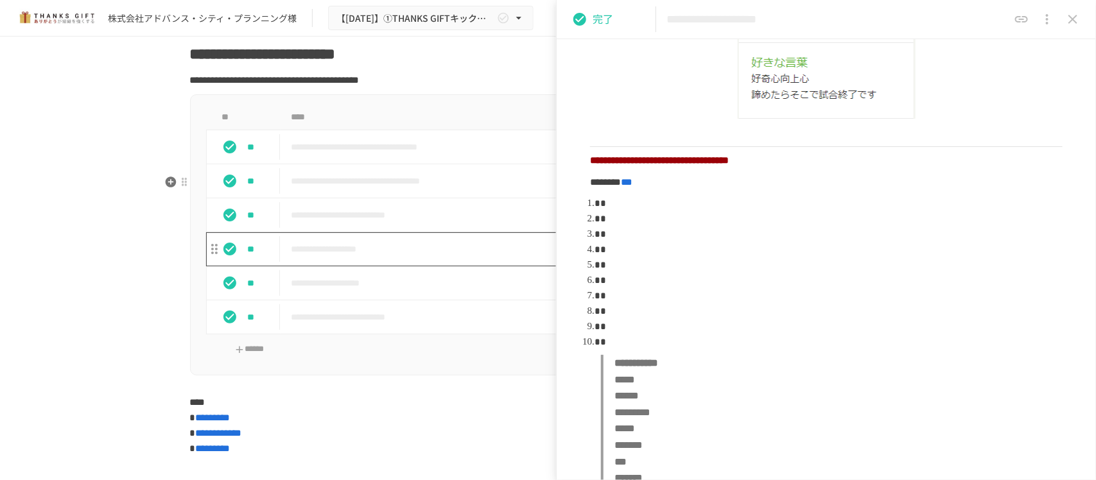
click at [385, 266] on td "**********" at bounding box center [521, 249] width 481 height 34
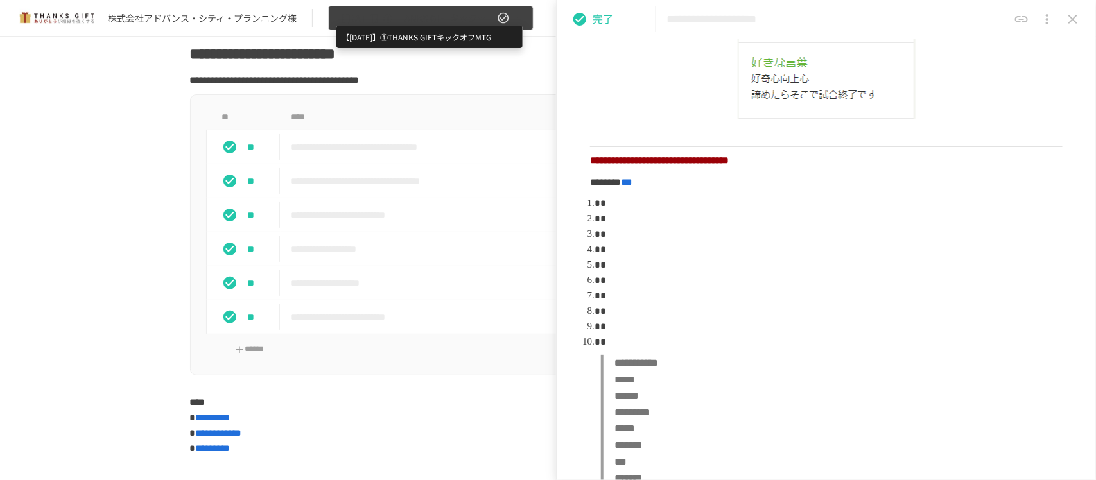
click at [428, 19] on span "【2025年4月】①THANKS GIFTキックオフMTG" at bounding box center [415, 18] width 158 height 16
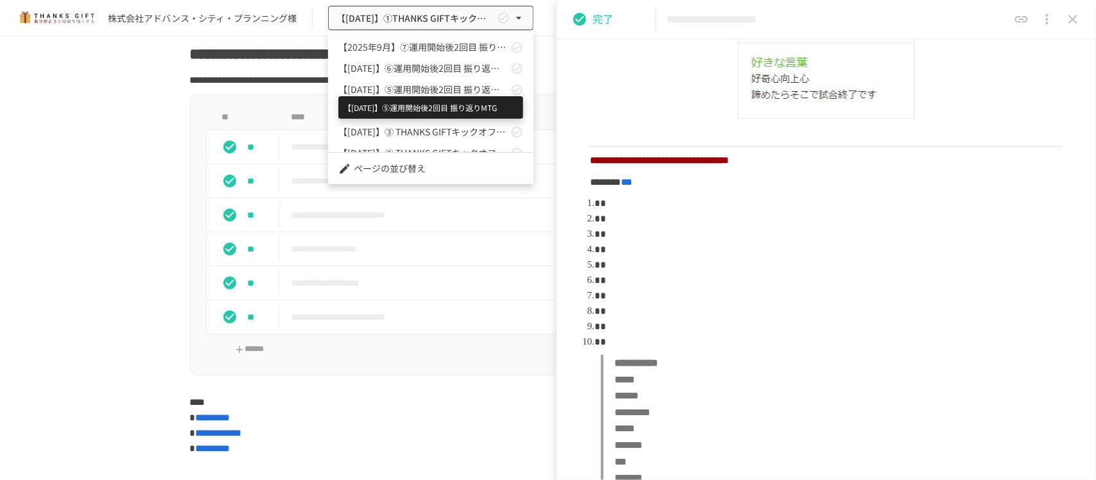
scroll to position [56, 0]
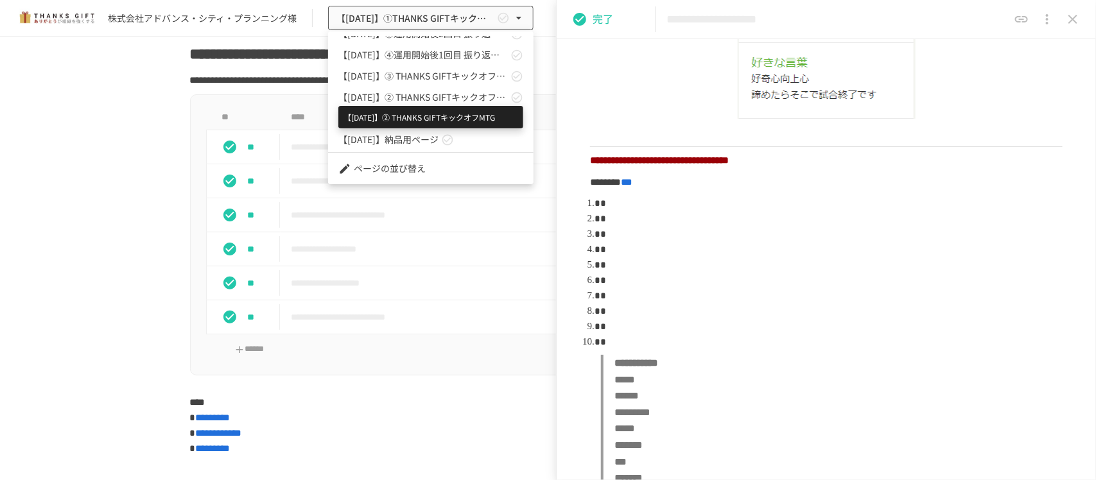
click at [419, 100] on span "【2025年5月】② THANKS GIFTキックオフMTG" at bounding box center [422, 97] width 169 height 13
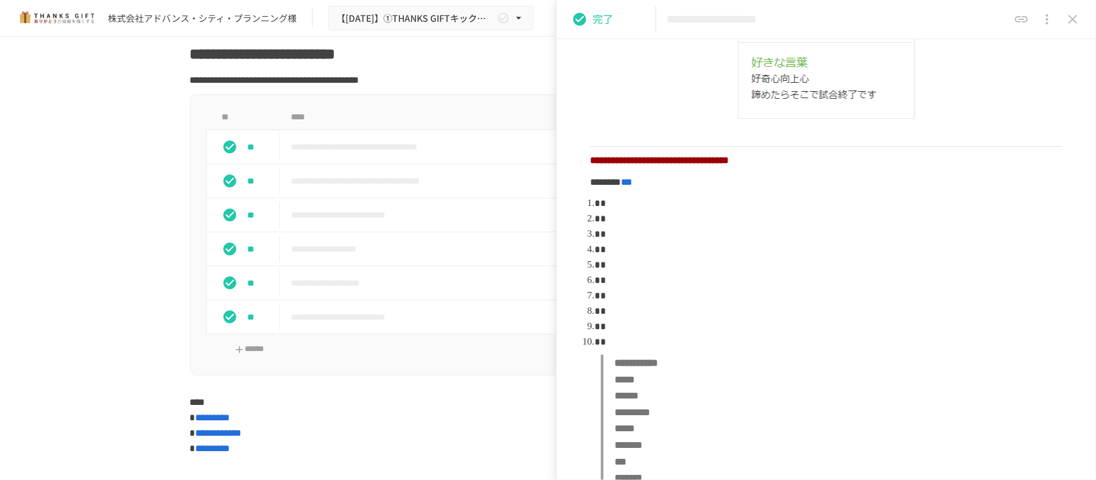
click at [1072, 18] on icon "close drawer" at bounding box center [1072, 19] width 9 height 9
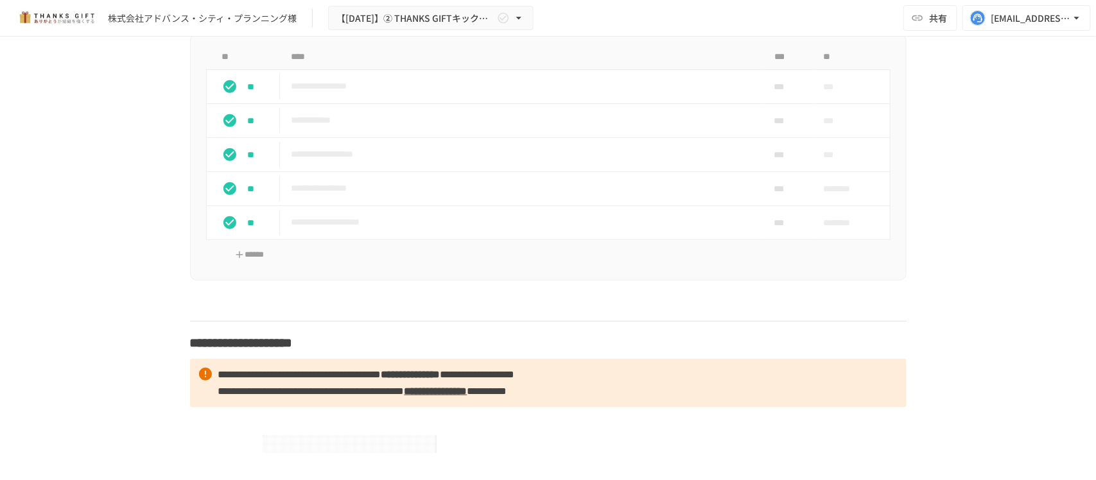
scroll to position [4895, 0]
